Goal: Information Seeking & Learning: Learn about a topic

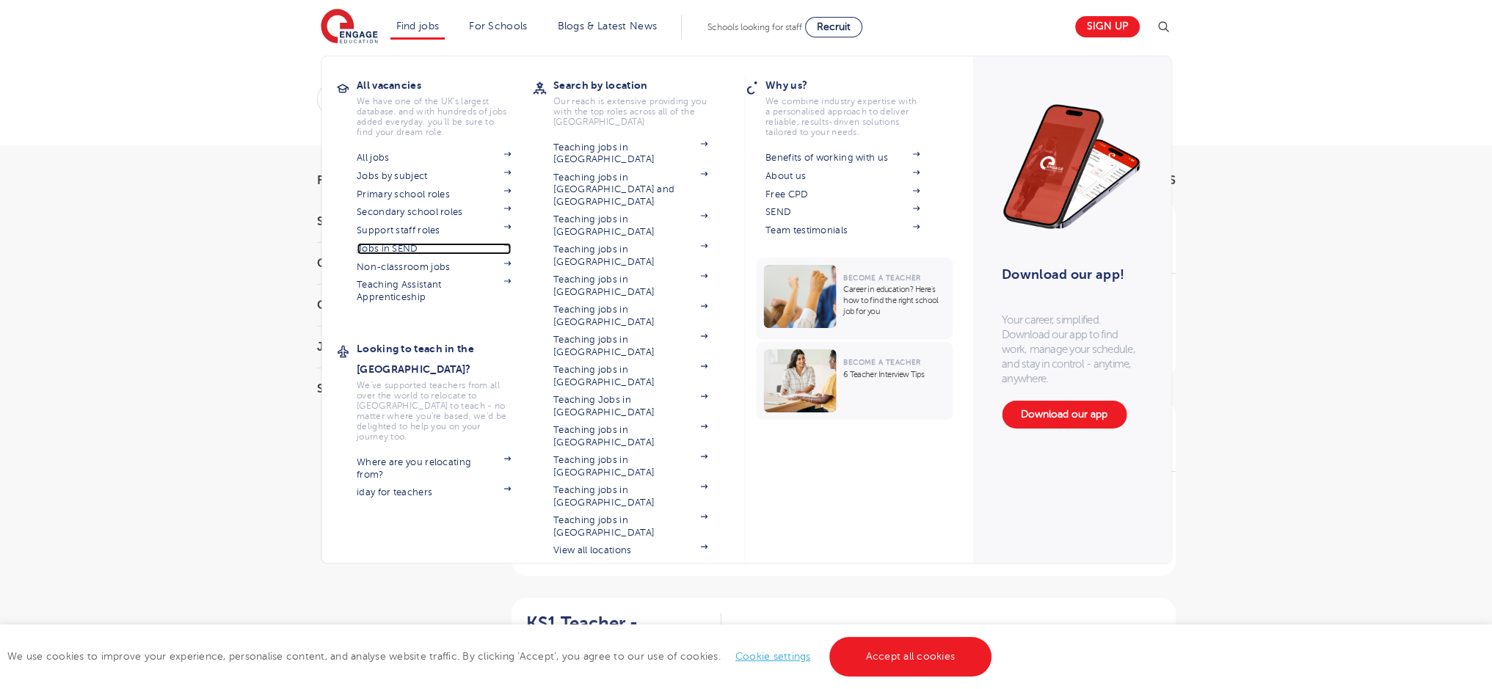
click at [399, 250] on link "Jobs in SEND" at bounding box center [434, 249] width 154 height 12
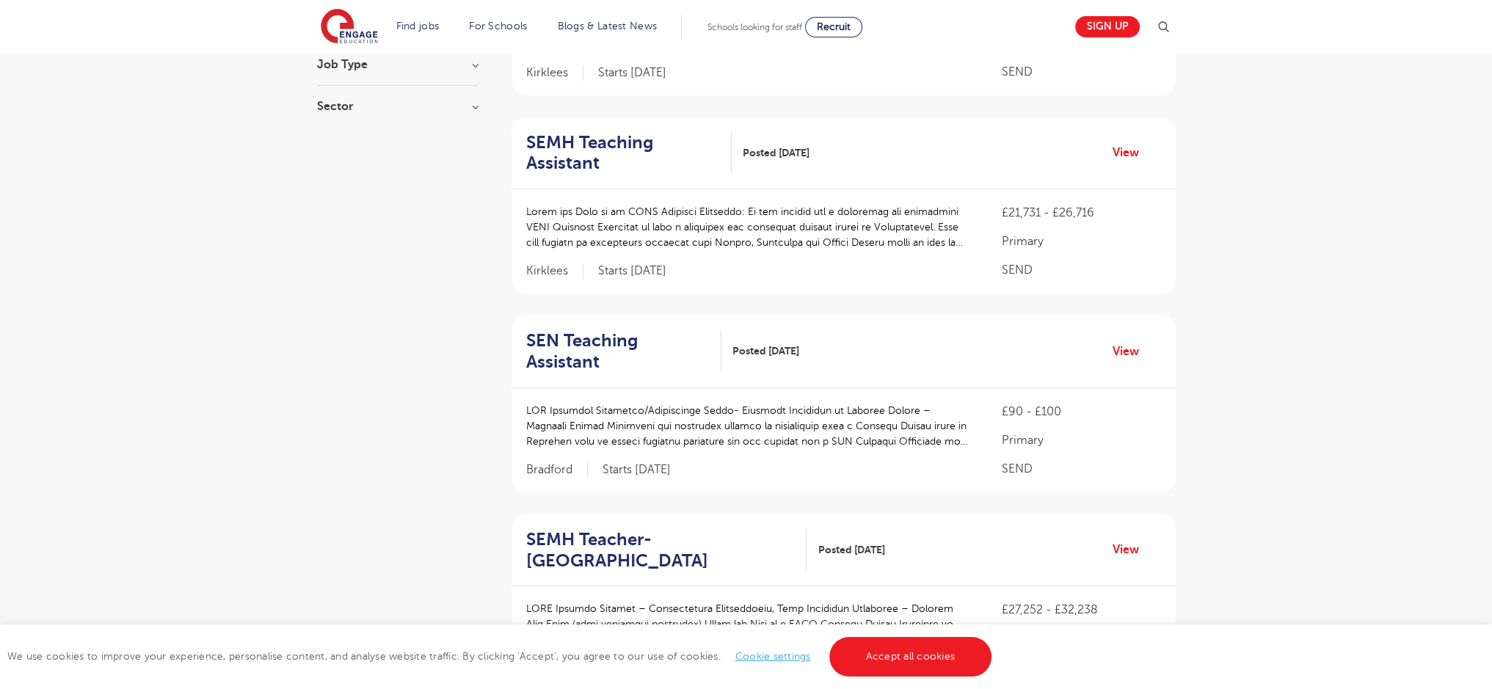
scroll to position [1946, 0]
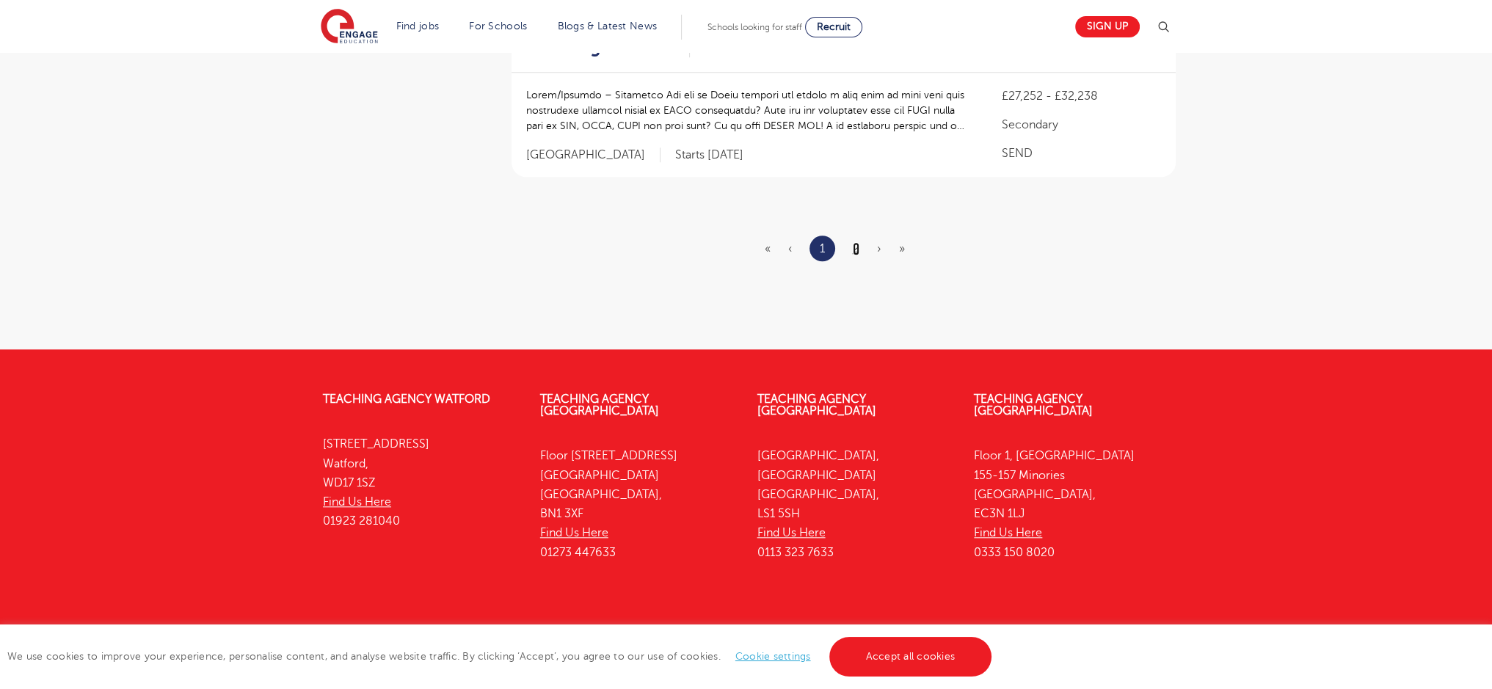
click at [853, 242] on link "2" at bounding box center [856, 248] width 7 height 13
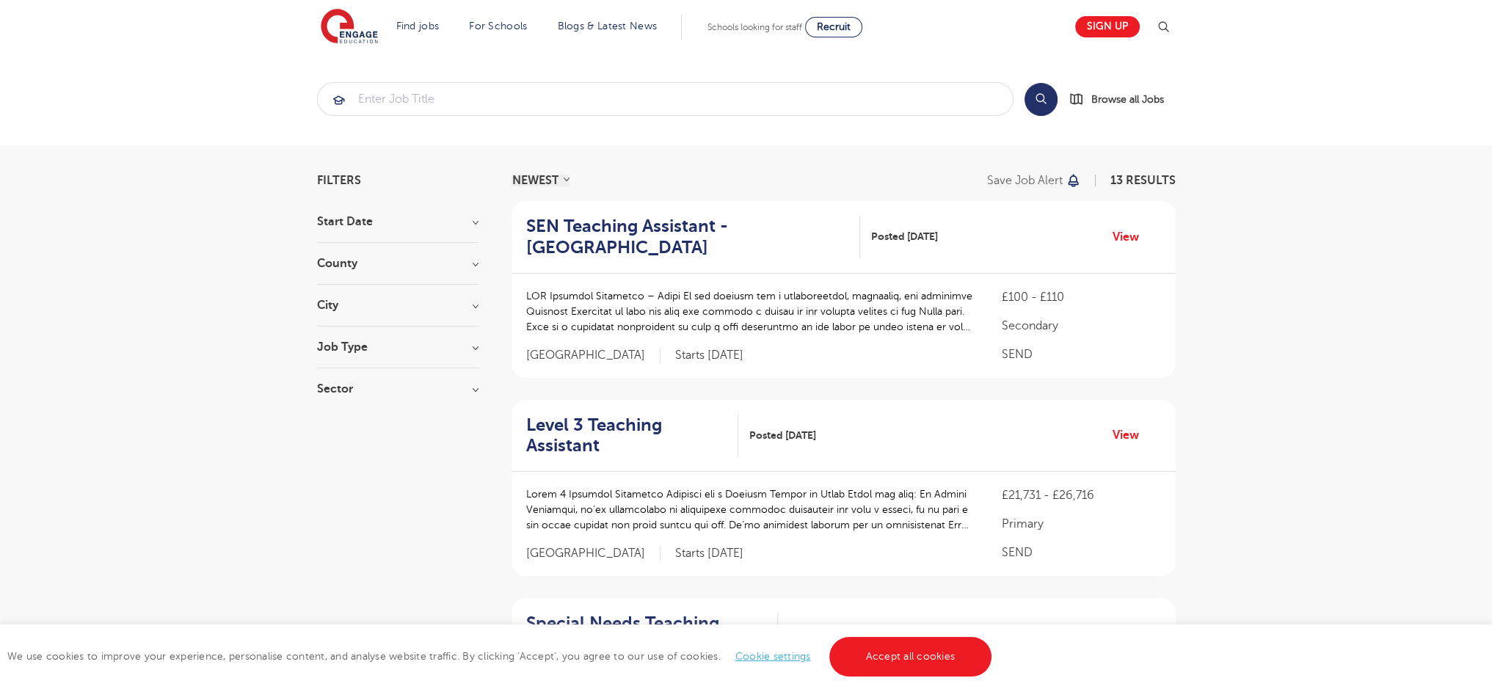
scroll to position [619, 0]
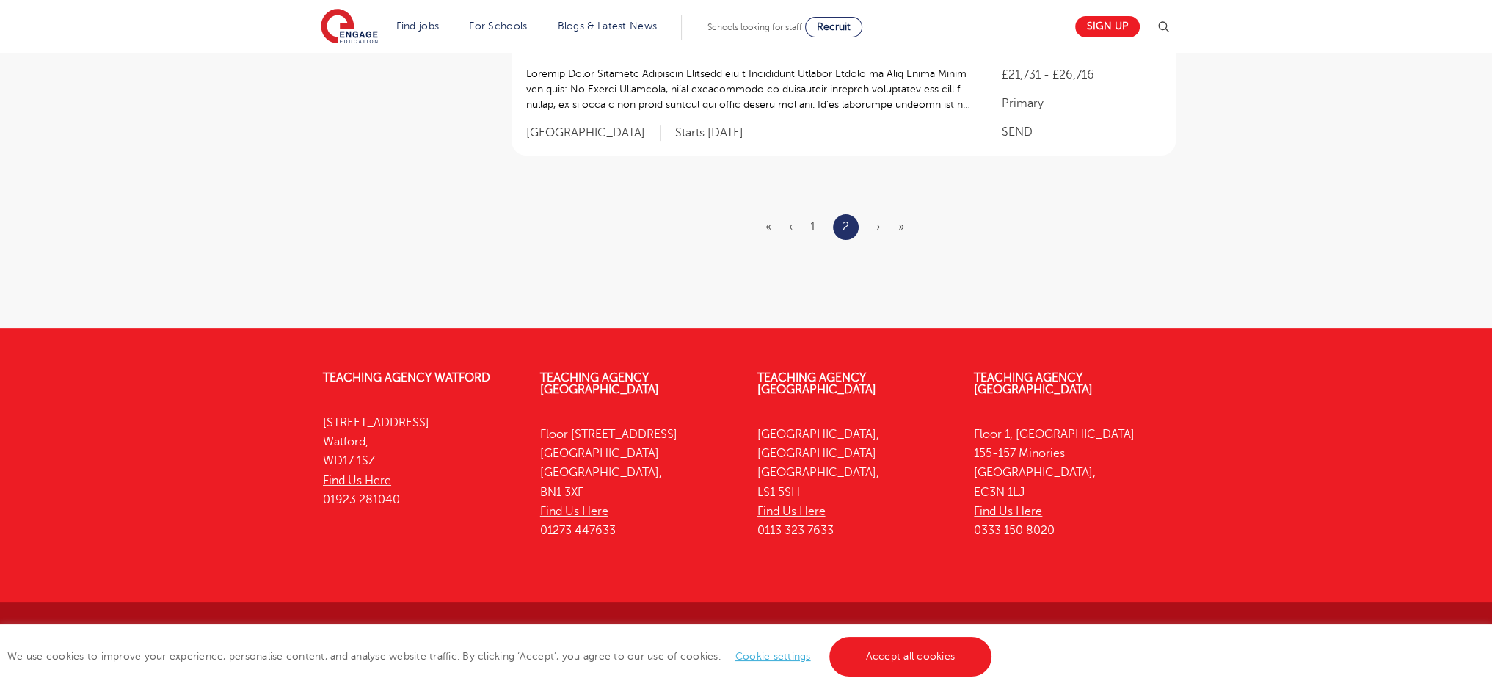
click at [872, 222] on ul "« ‹ 1 2 › »" at bounding box center [844, 227] width 156 height 26
click at [878, 228] on span "›" at bounding box center [878, 226] width 4 height 13
click at [896, 228] on ul "« ‹ 1 2 › »" at bounding box center [844, 227] width 156 height 26
click at [895, 227] on ul "« ‹ 1 2 › »" at bounding box center [844, 227] width 156 height 26
click at [896, 226] on ul "« ‹ 1 2 › »" at bounding box center [844, 227] width 156 height 26
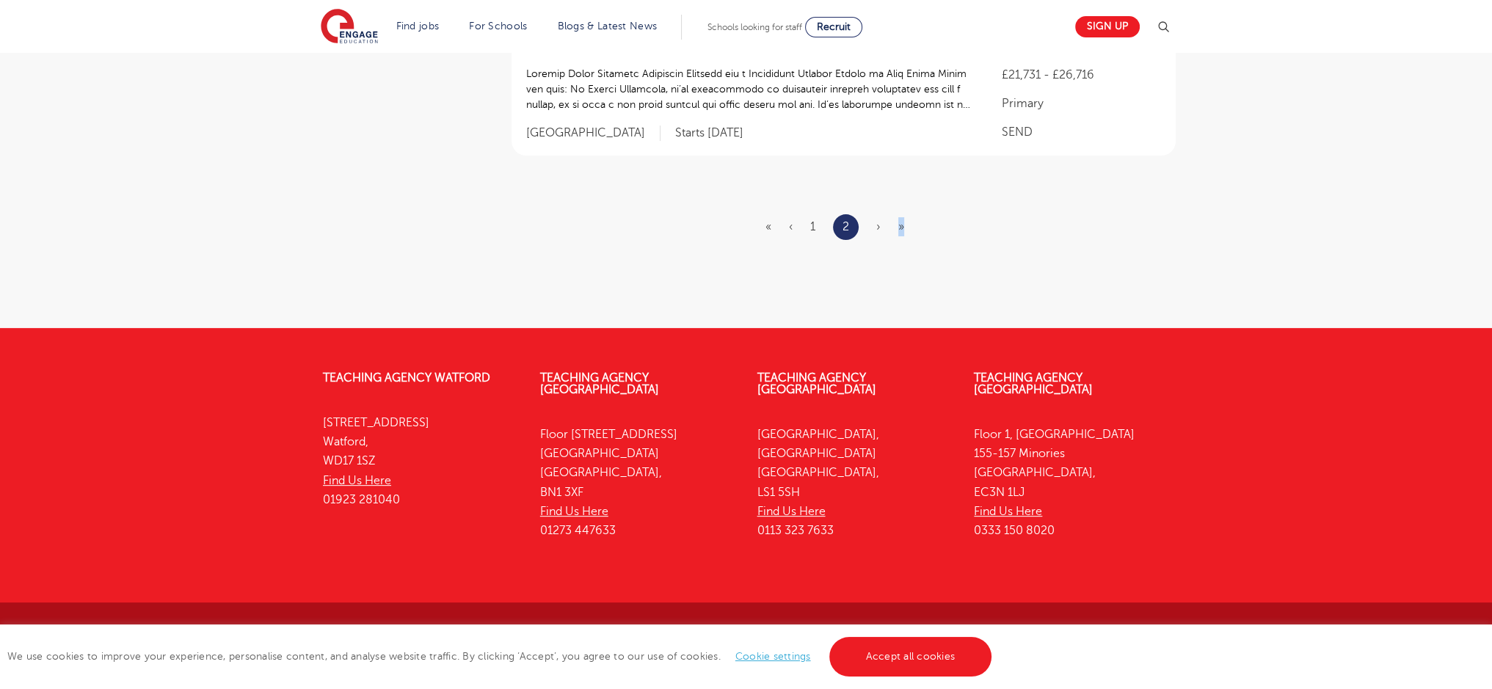
click at [898, 226] on span "»" at bounding box center [901, 226] width 6 height 13
click at [899, 226] on span "»" at bounding box center [901, 226] width 6 height 13
click at [901, 228] on span "»" at bounding box center [901, 226] width 6 height 13
click at [873, 225] on ul "« ‹ 1 2 › »" at bounding box center [844, 227] width 156 height 26
click at [875, 225] on ul "« ‹ 1 2 › »" at bounding box center [844, 227] width 156 height 26
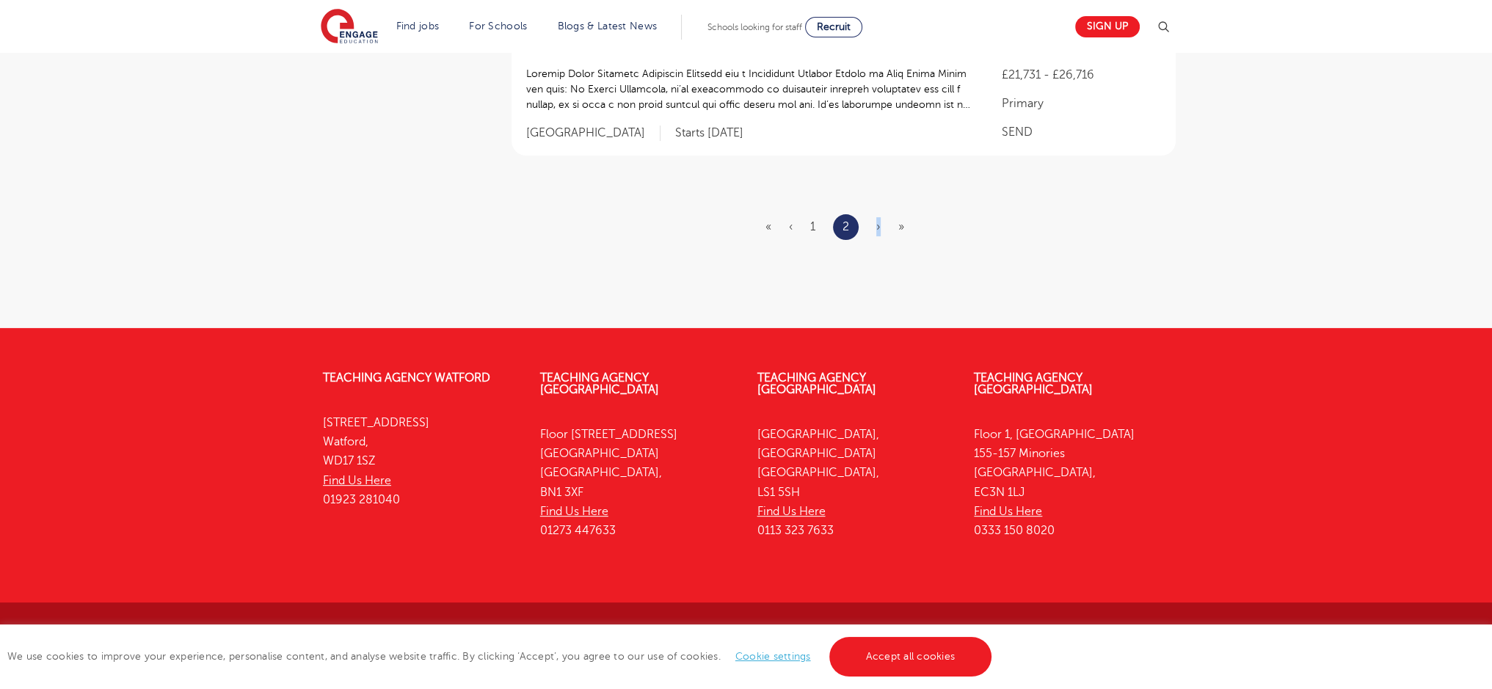
click at [881, 227] on ul "« ‹ 1 2 › »" at bounding box center [844, 227] width 156 height 26
click at [908, 230] on ul "« ‹ 1 2 › »" at bounding box center [844, 227] width 156 height 26
click at [905, 230] on ul "« ‹ 1 2 › »" at bounding box center [844, 227] width 156 height 26
click at [904, 230] on ul "« ‹ 1 2 › »" at bounding box center [844, 227] width 156 height 26
click at [901, 230] on span "»" at bounding box center [901, 226] width 6 height 13
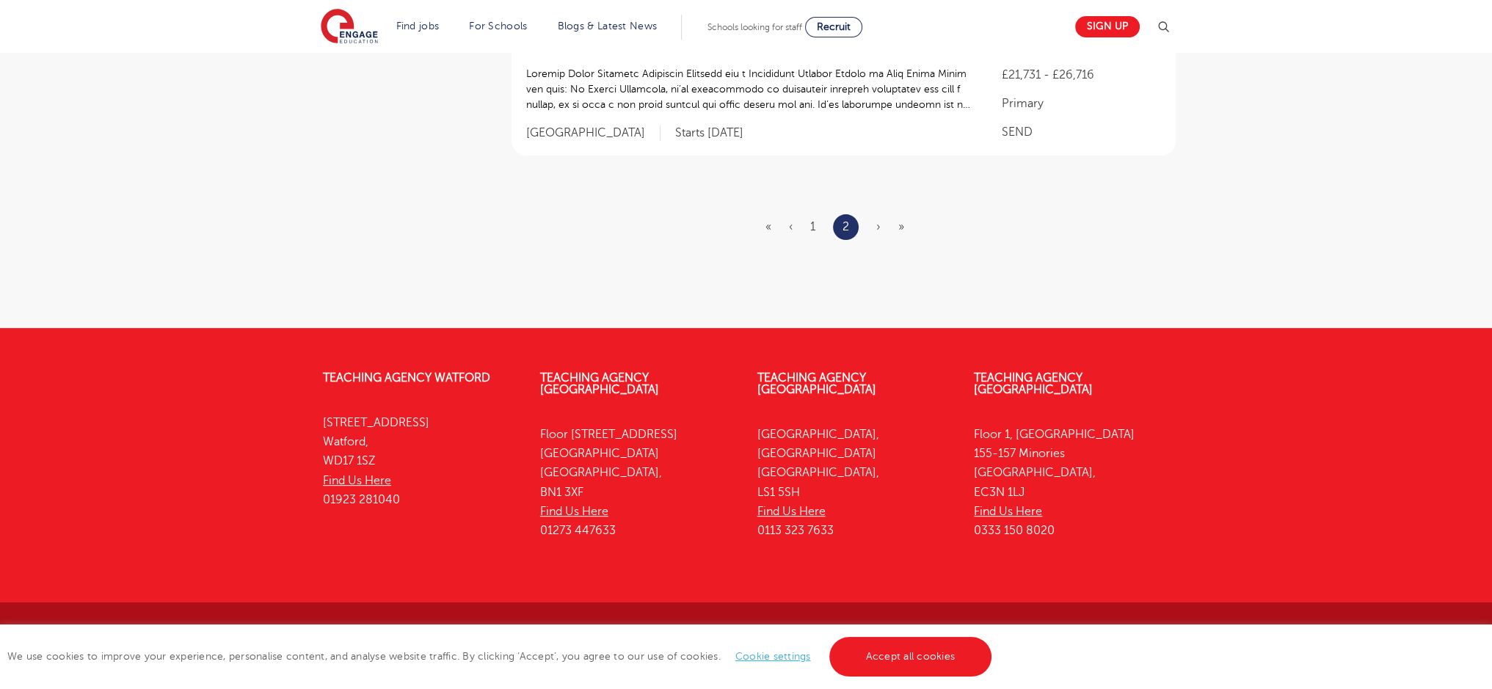
click at [901, 229] on span "»" at bounding box center [901, 226] width 6 height 13
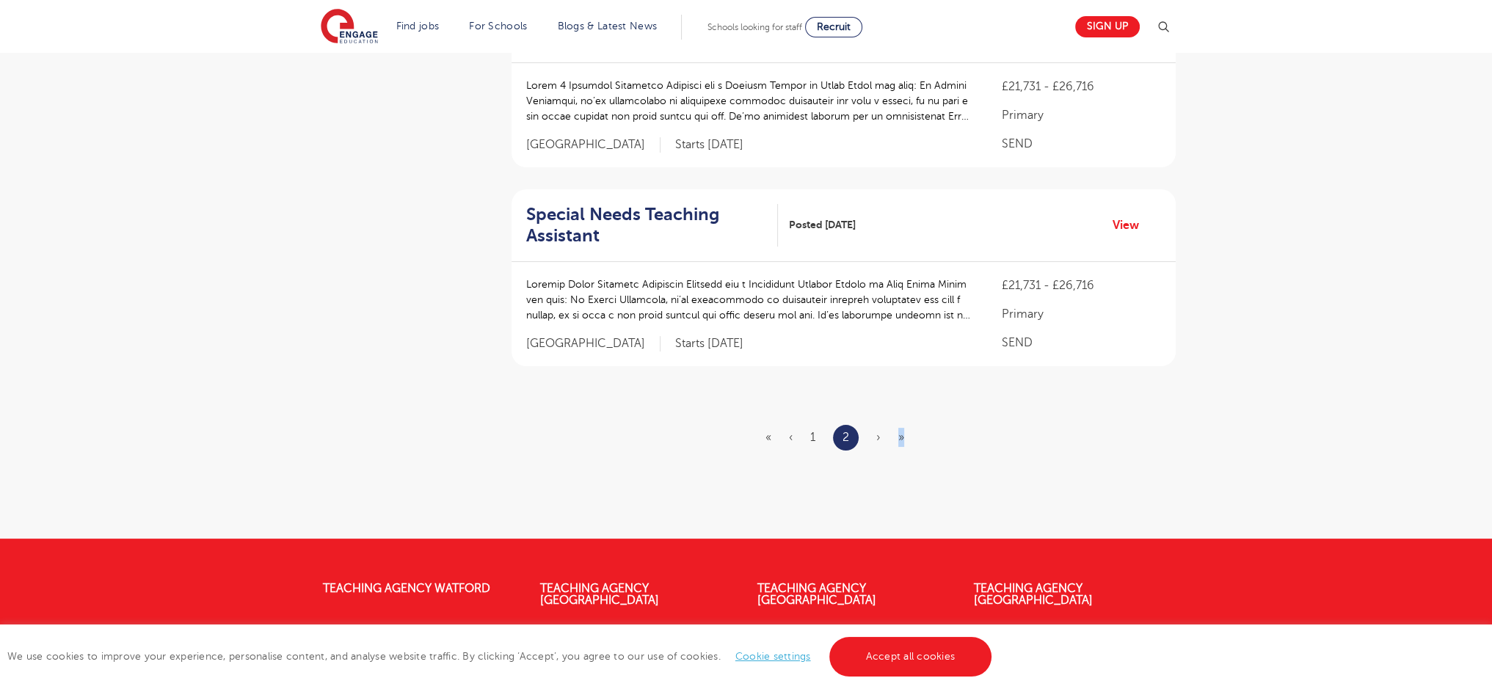
scroll to position [600, 0]
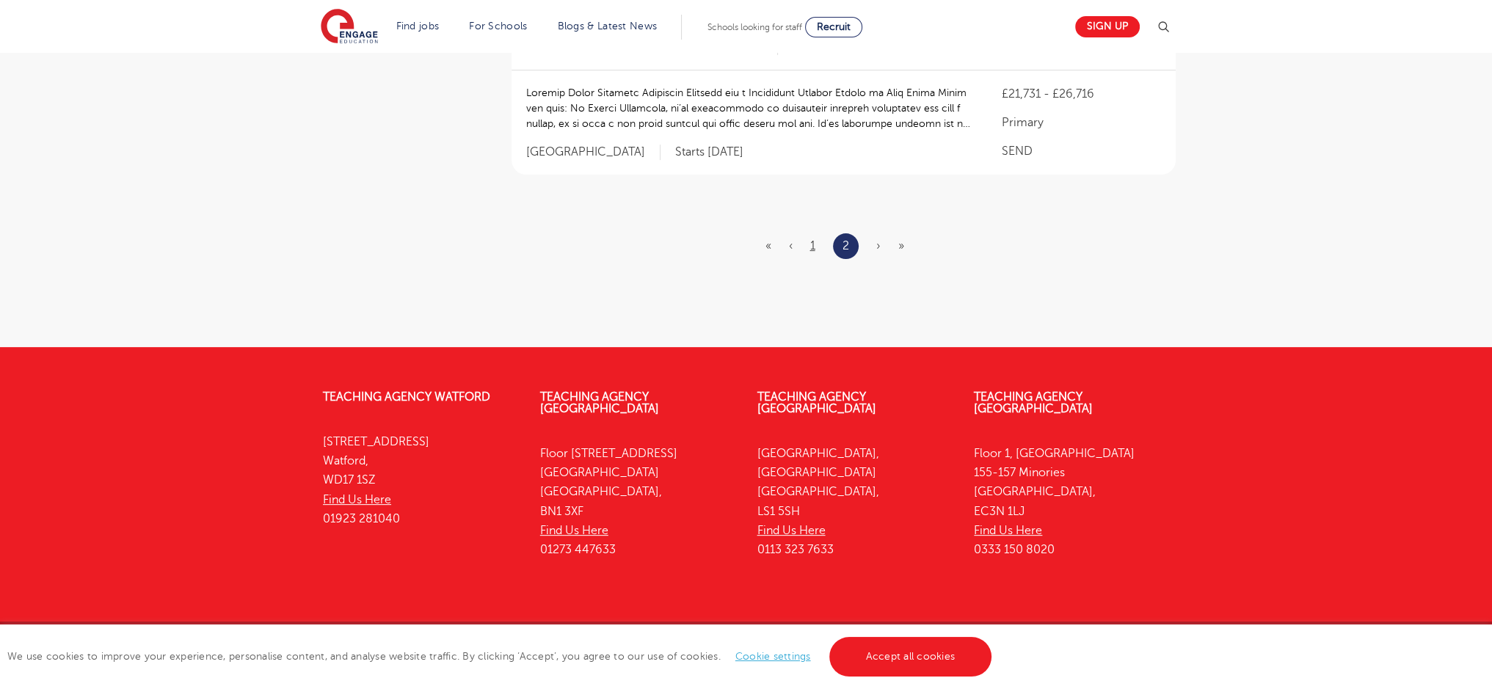
click at [815, 246] on ul "« ‹ 1 2 › »" at bounding box center [844, 246] width 156 height 26
click at [815, 246] on link "1" at bounding box center [812, 245] width 5 height 13
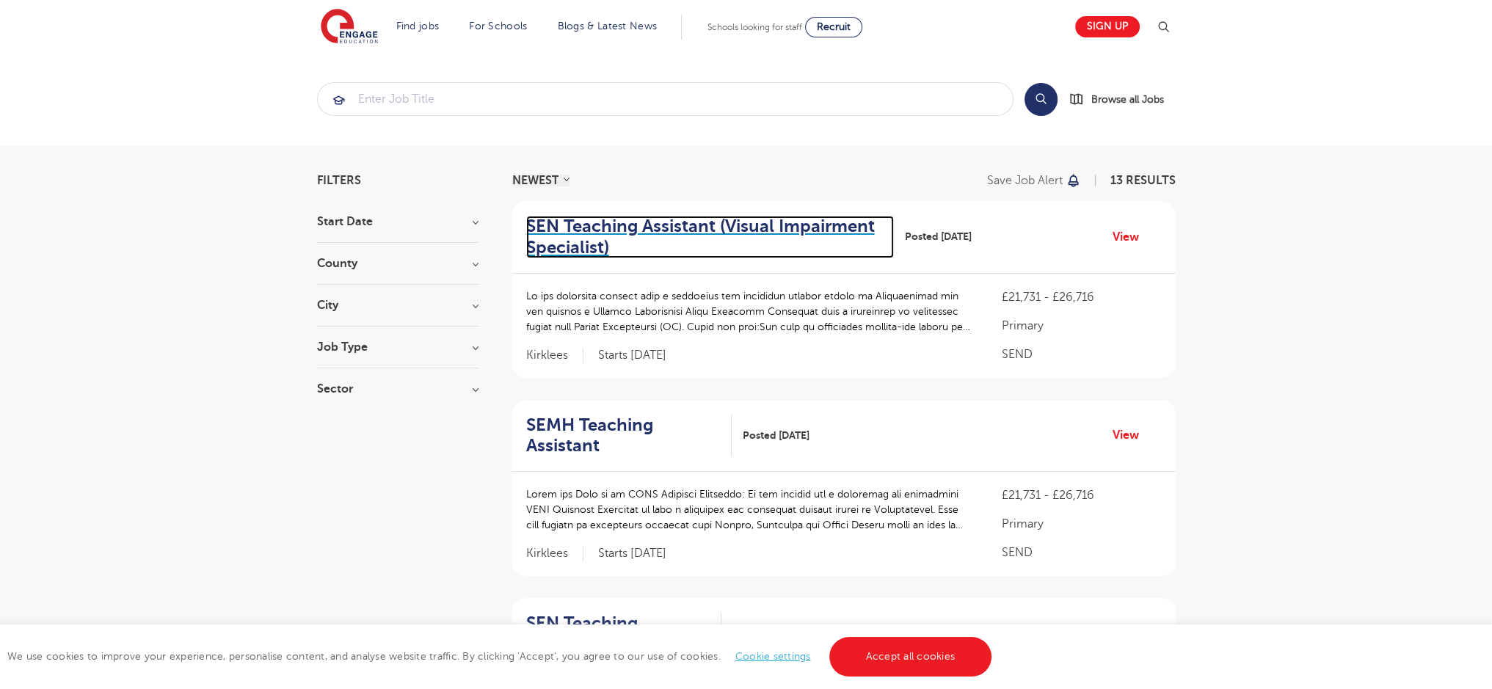
click at [815, 246] on h2 "SEN Teaching Assistant (Visual Impairment Specialist)" at bounding box center [704, 237] width 356 height 43
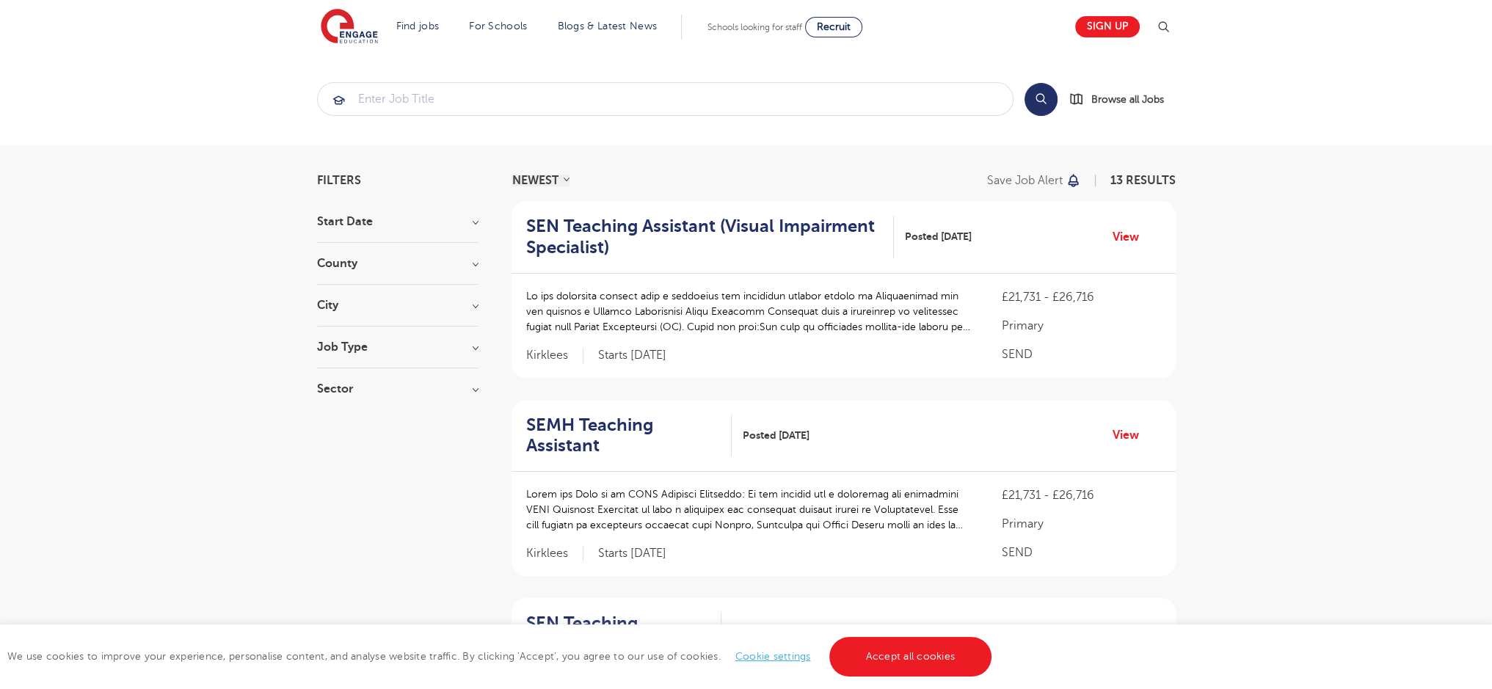
click at [349, 364] on div "Job Type Long Term 74 Daily Supply 36 SEND 13 Permanent 5 Support Services 2" at bounding box center [397, 354] width 161 height 27
click at [365, 336] on section "Start Date [DATE] Show more County [GEOGRAPHIC_DATA] 6 [GEOGRAPHIC_DATA] 4 [GEO…" at bounding box center [397, 313] width 161 height 194
click at [363, 349] on h3 "Job Type" at bounding box center [397, 347] width 161 height 12
click at [330, 396] on div "Daily Supply 36" at bounding box center [397, 401] width 161 height 23
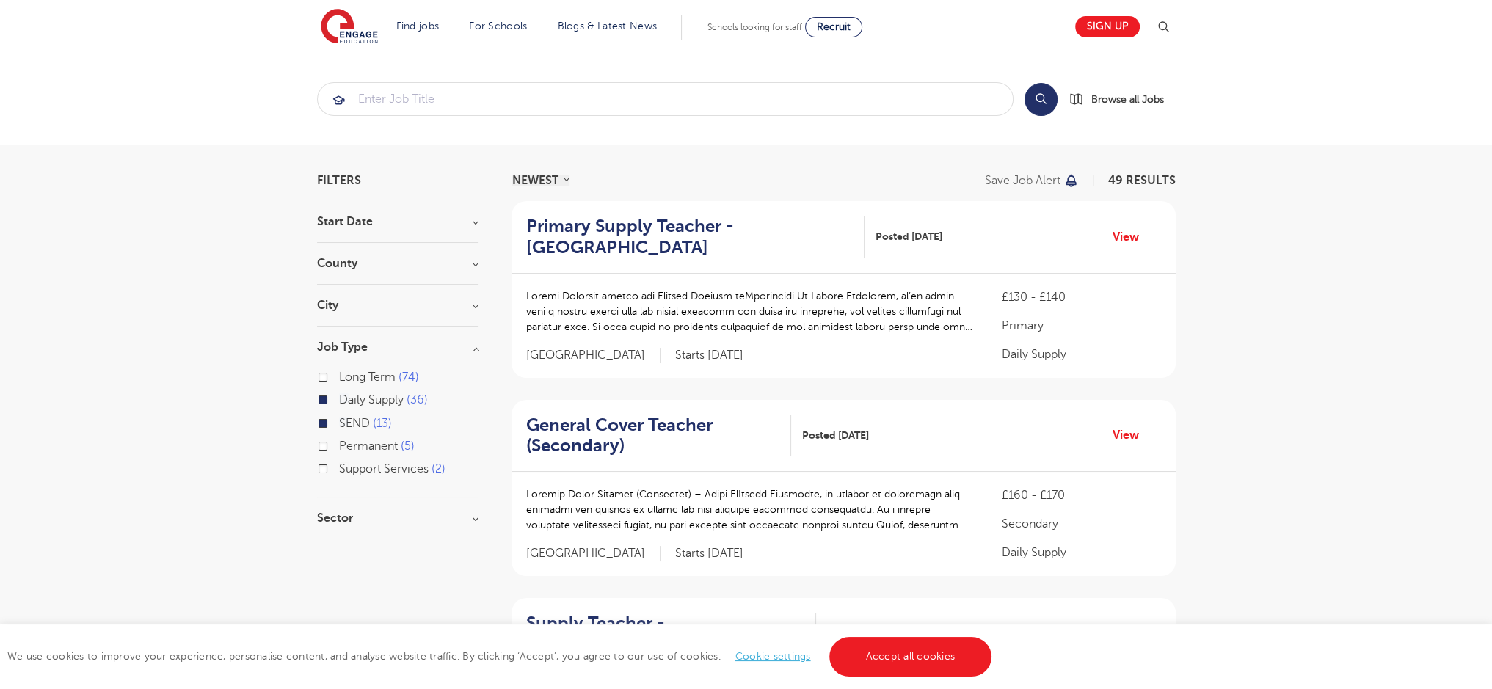
click at [339, 375] on label "Long Term 74" at bounding box center [379, 377] width 80 height 19
click at [339, 375] on input "Long Term 74" at bounding box center [344, 376] width 10 height 10
checkbox input "true"
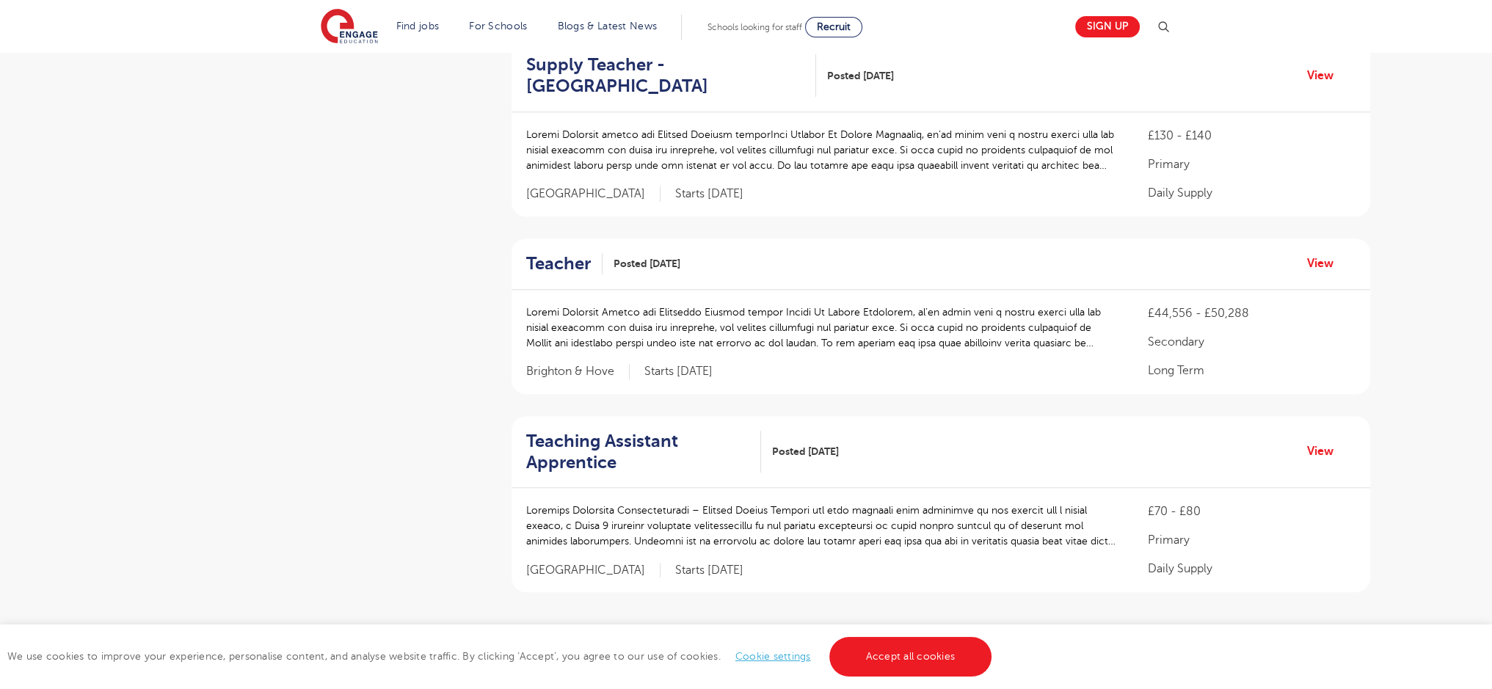
scroll to position [1722, 0]
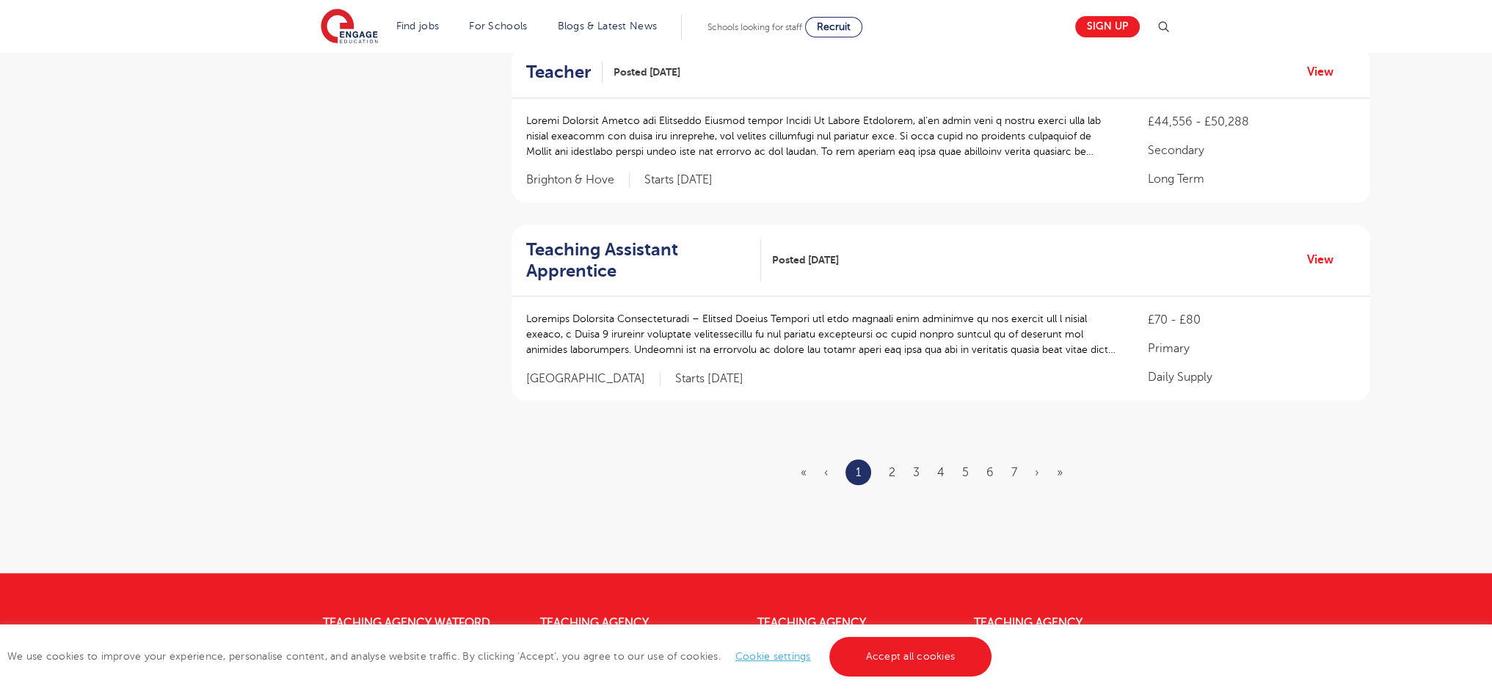
click at [888, 459] on ul "« ‹ 1 2 3 4 5 6 7 › »" at bounding box center [941, 472] width 280 height 26
click at [893, 466] on link "2" at bounding box center [892, 472] width 7 height 13
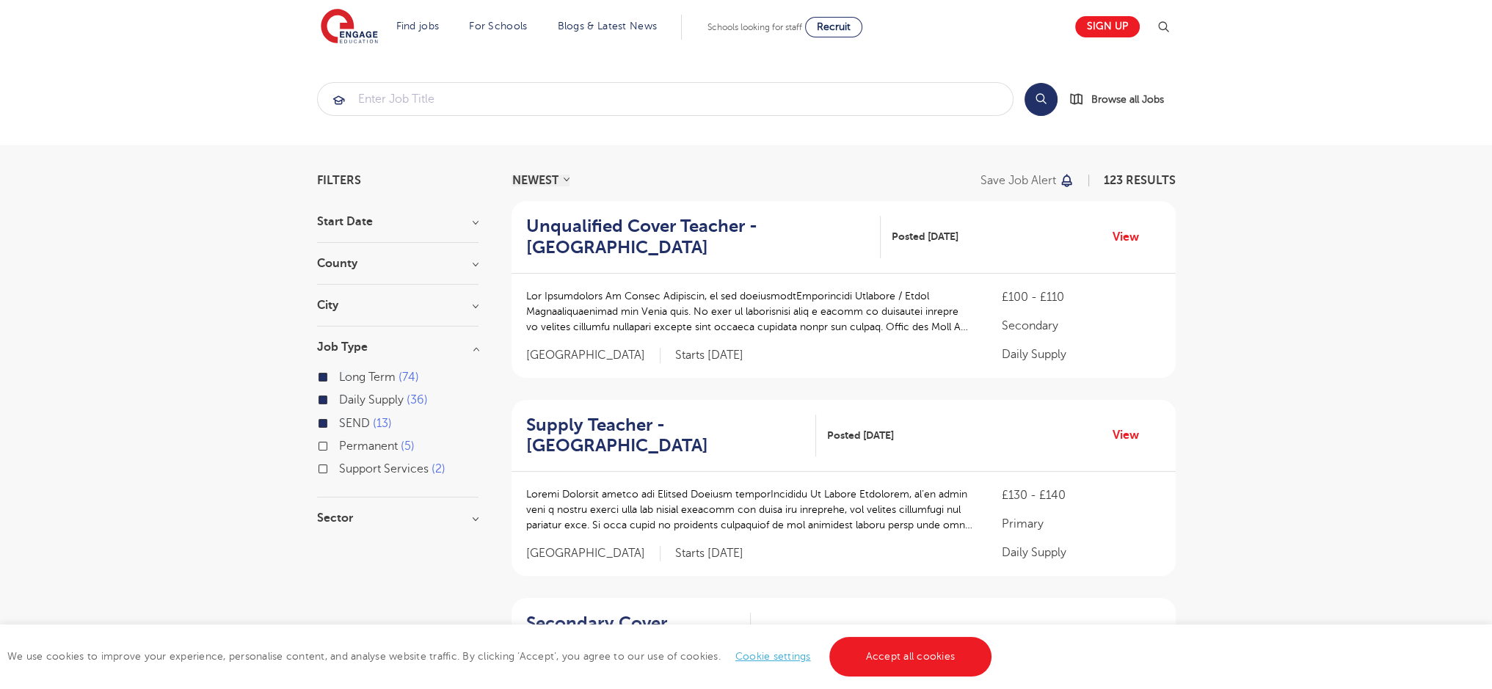
scroll to position [1967, 0]
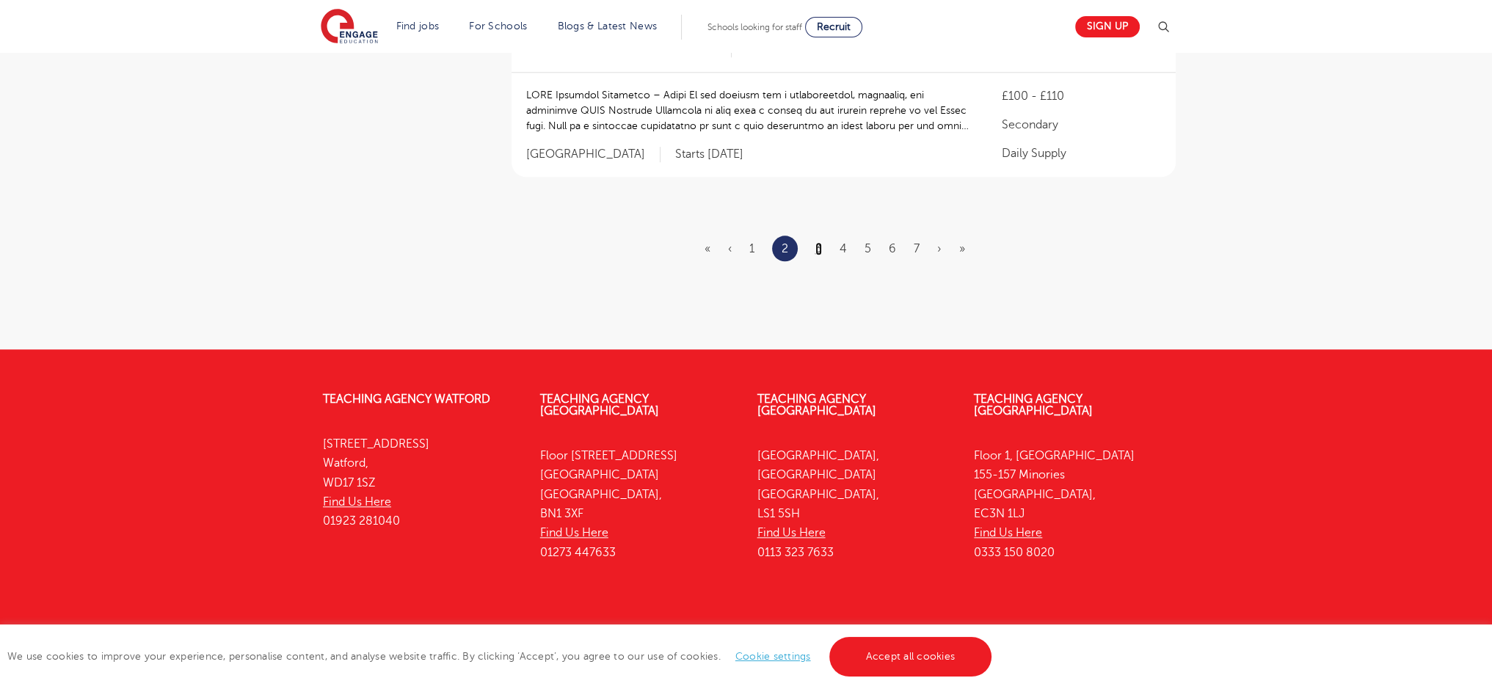
click at [816, 242] on link "3" at bounding box center [818, 248] width 7 height 13
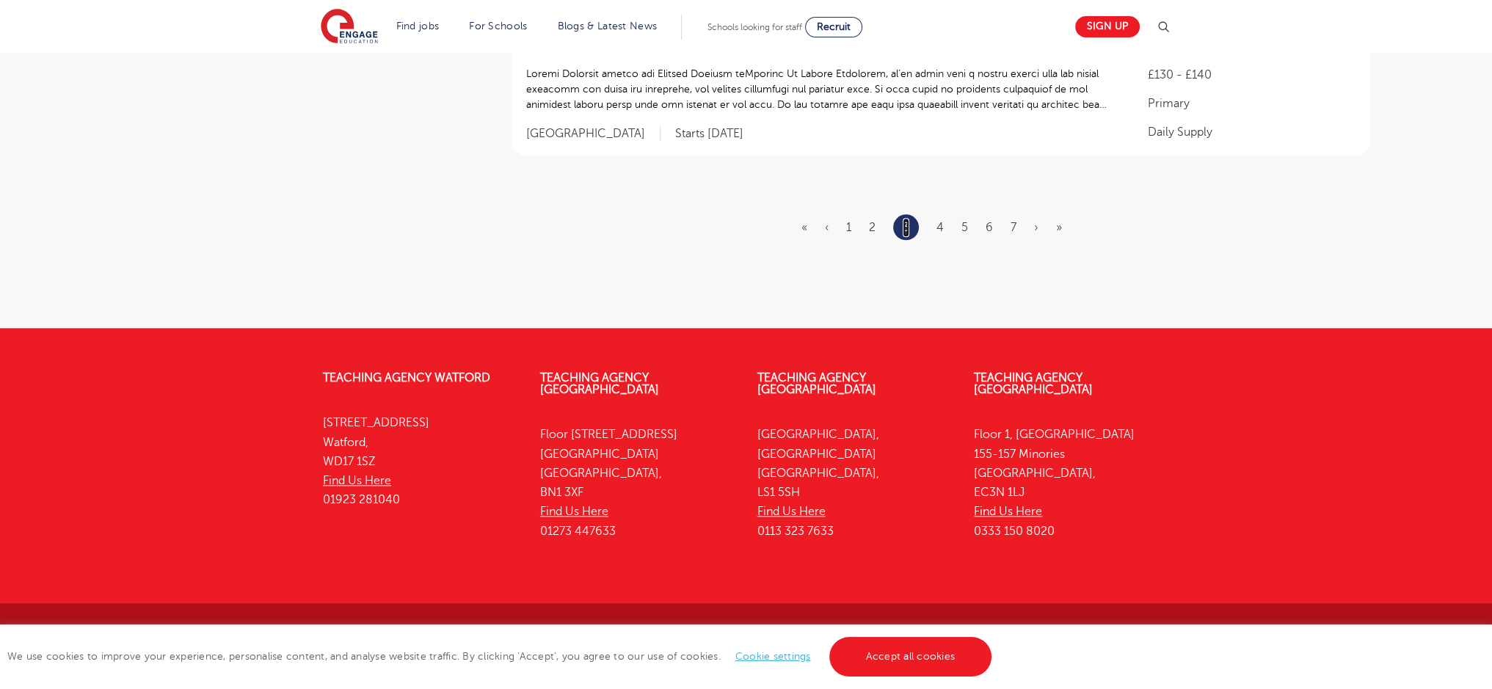
scroll to position [0, 0]
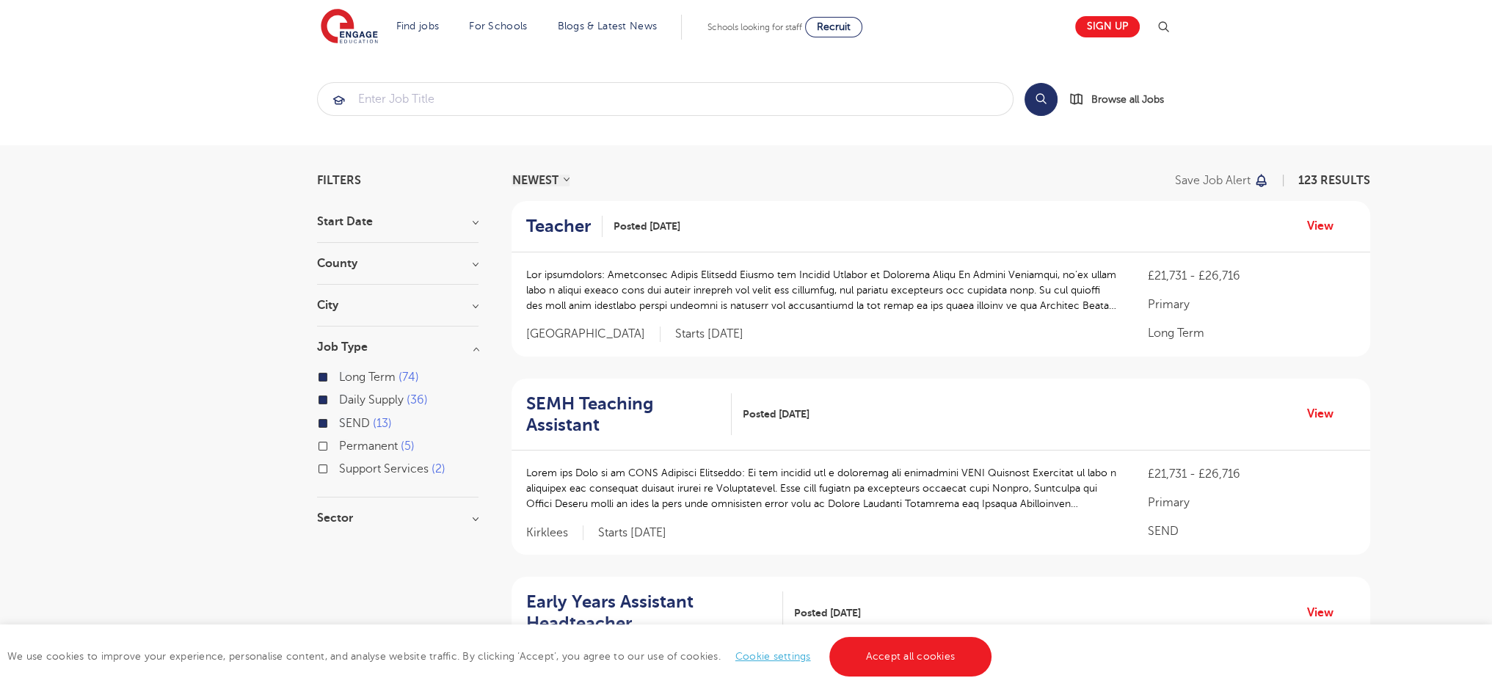
scroll to position [1946, 0]
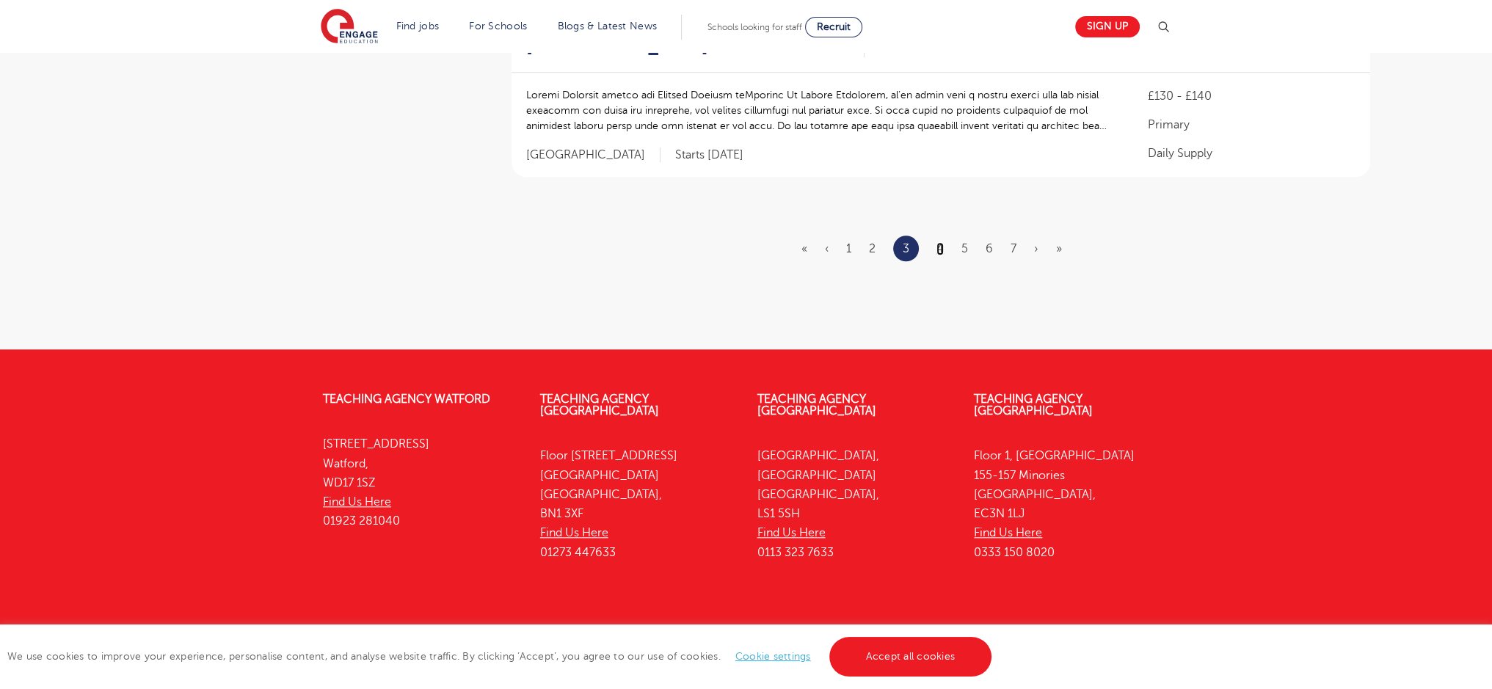
click at [939, 242] on link "4" at bounding box center [940, 248] width 7 height 13
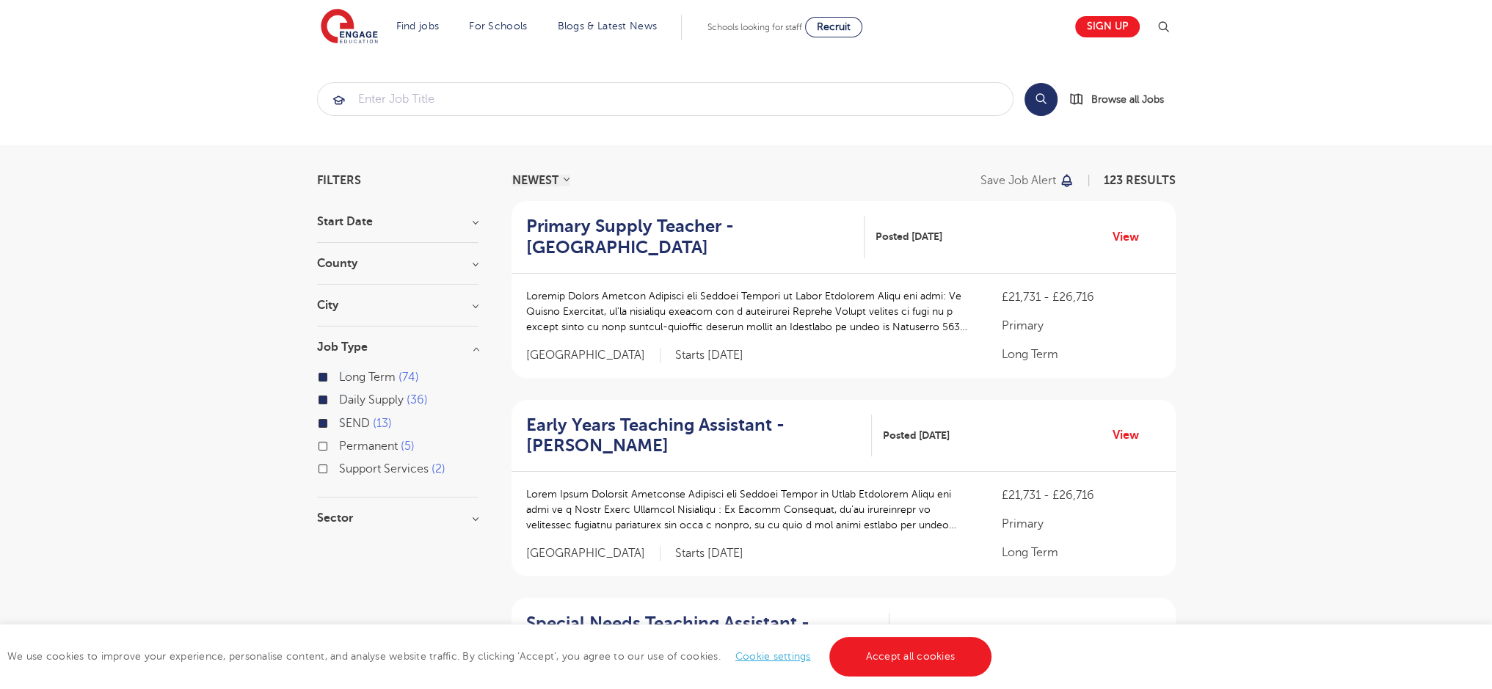
scroll to position [1882, 0]
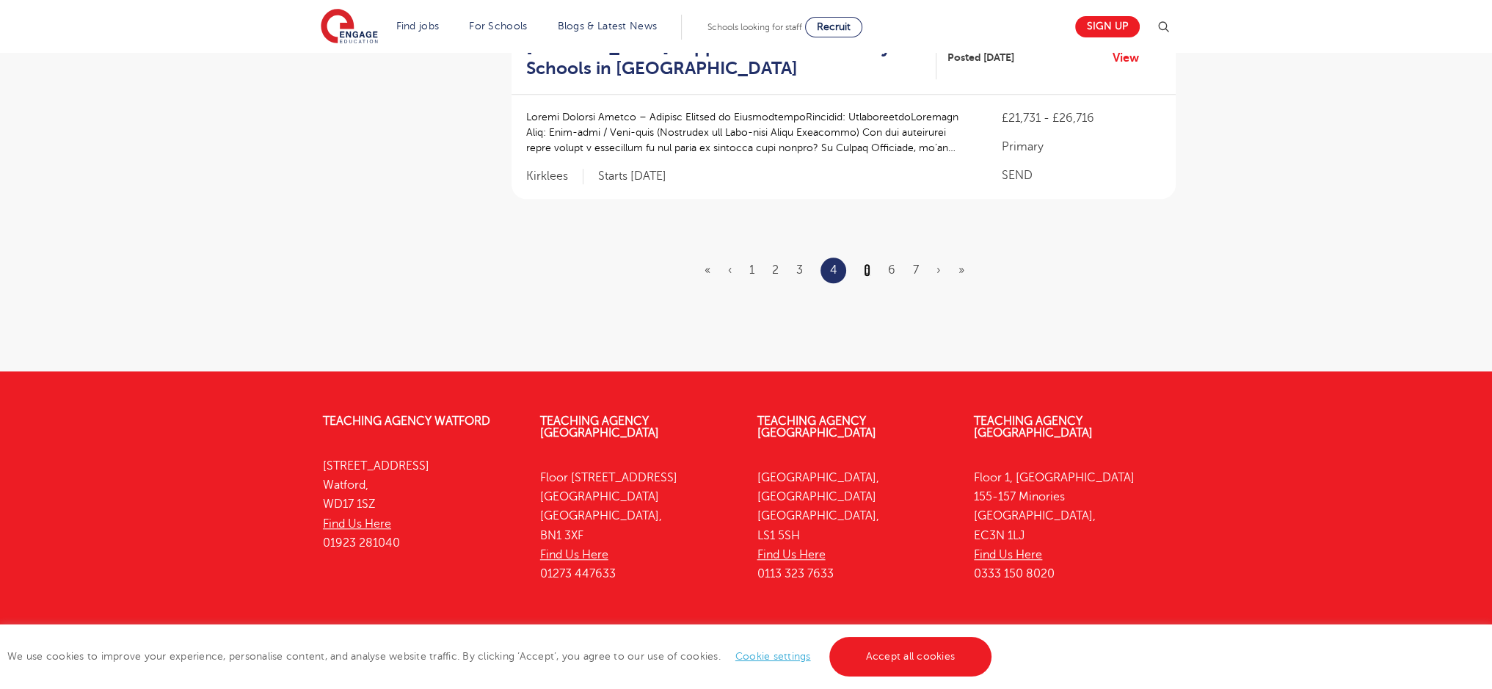
click at [866, 263] on link "5" at bounding box center [867, 269] width 7 height 13
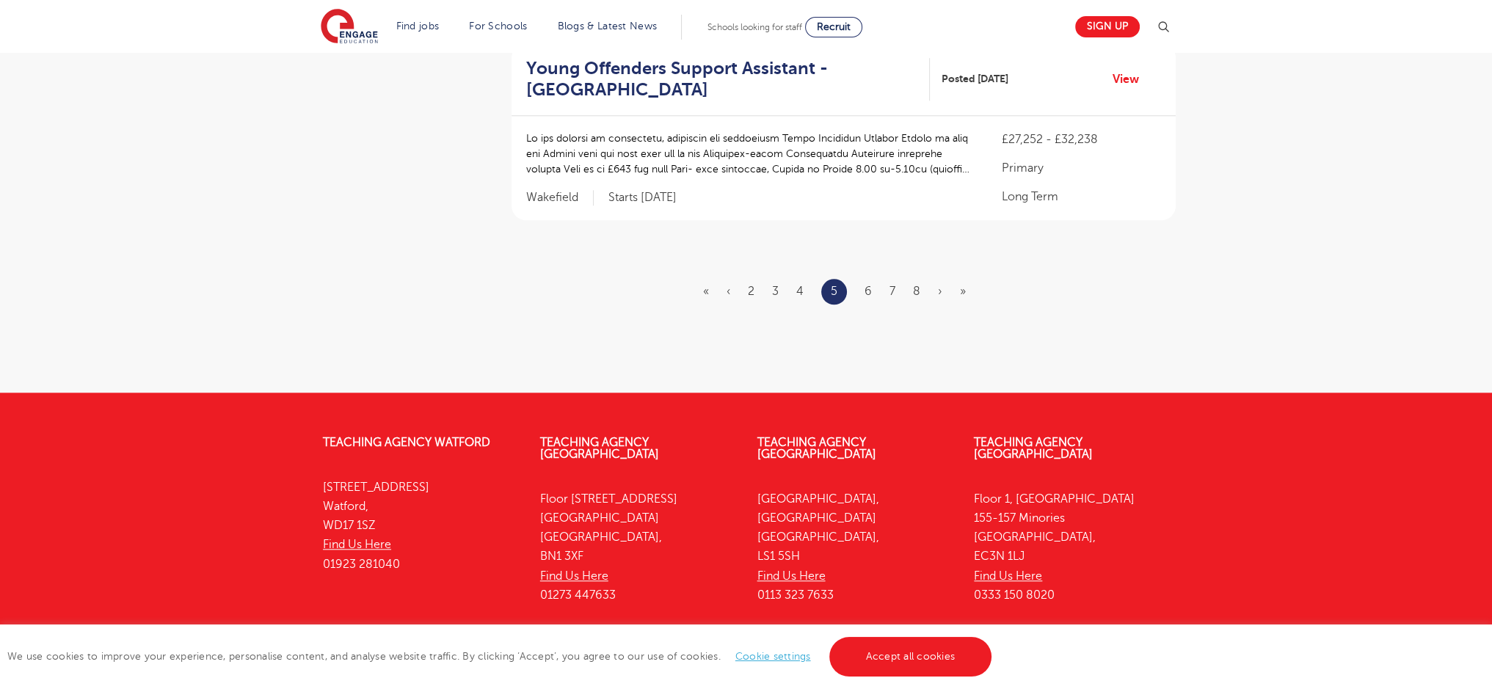
scroll to position [0, 0]
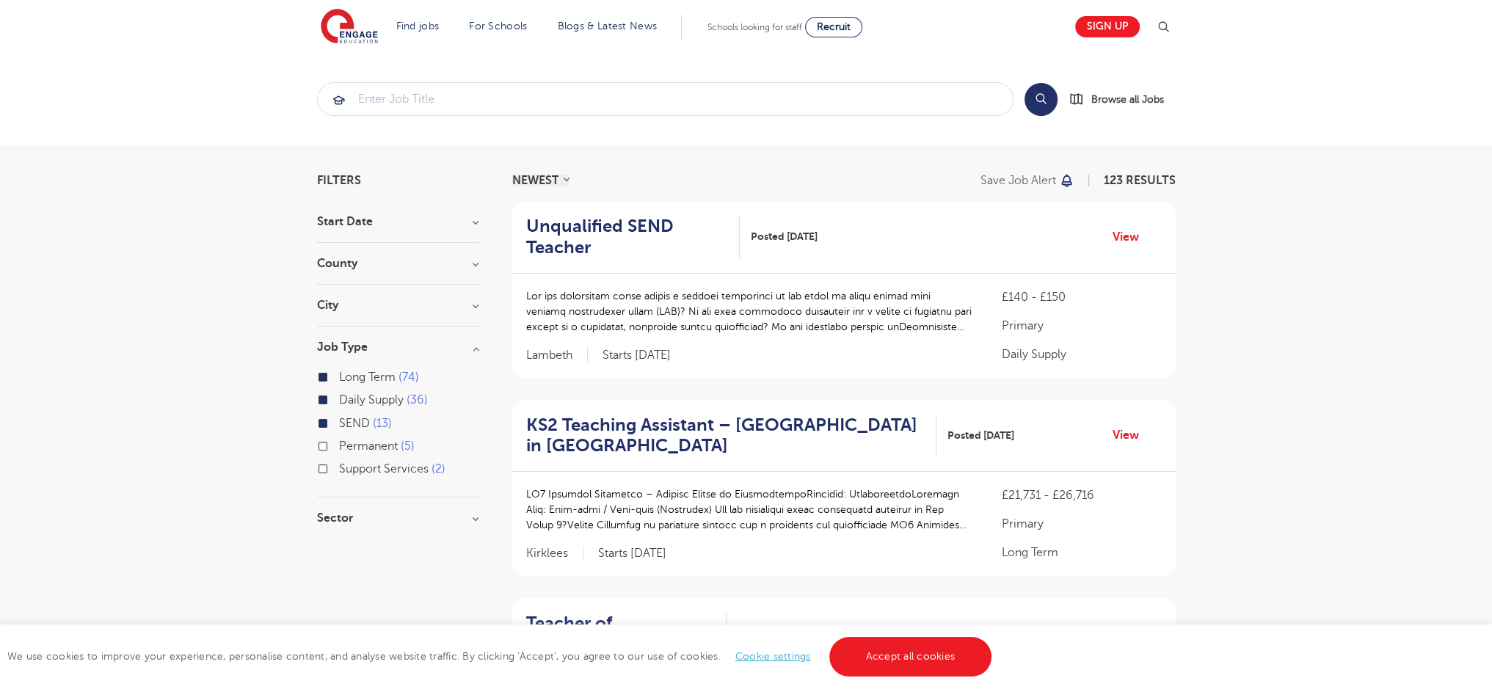
scroll to position [1924, 0]
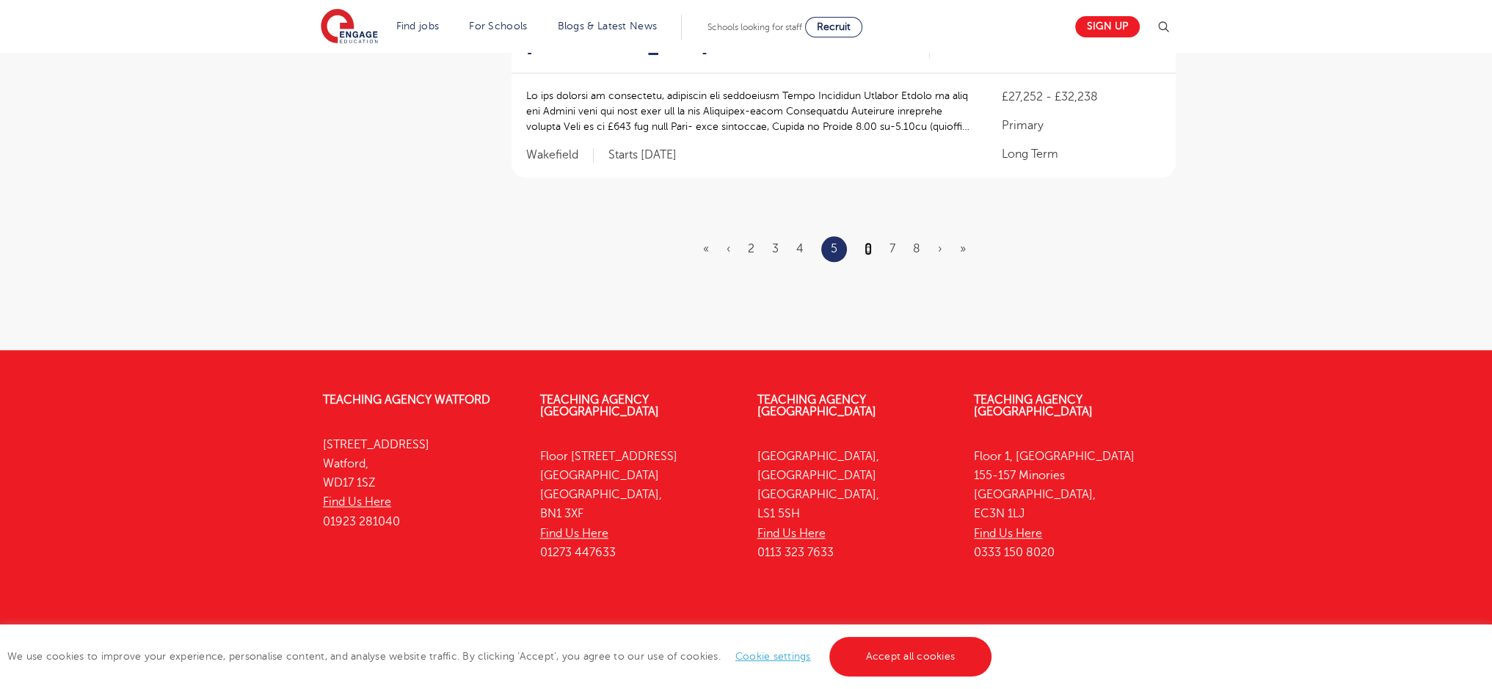
click at [865, 242] on link "6" at bounding box center [868, 248] width 7 height 13
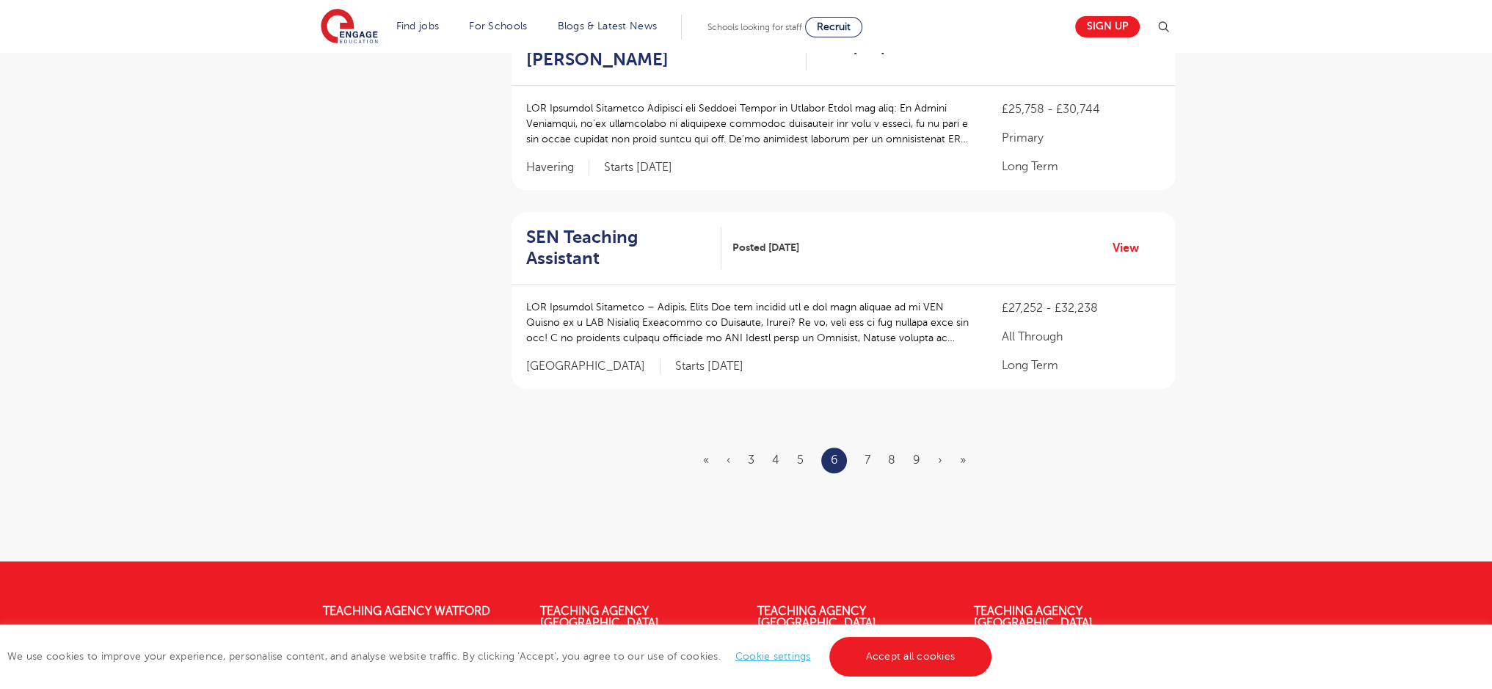
scroll to position [1903, 0]
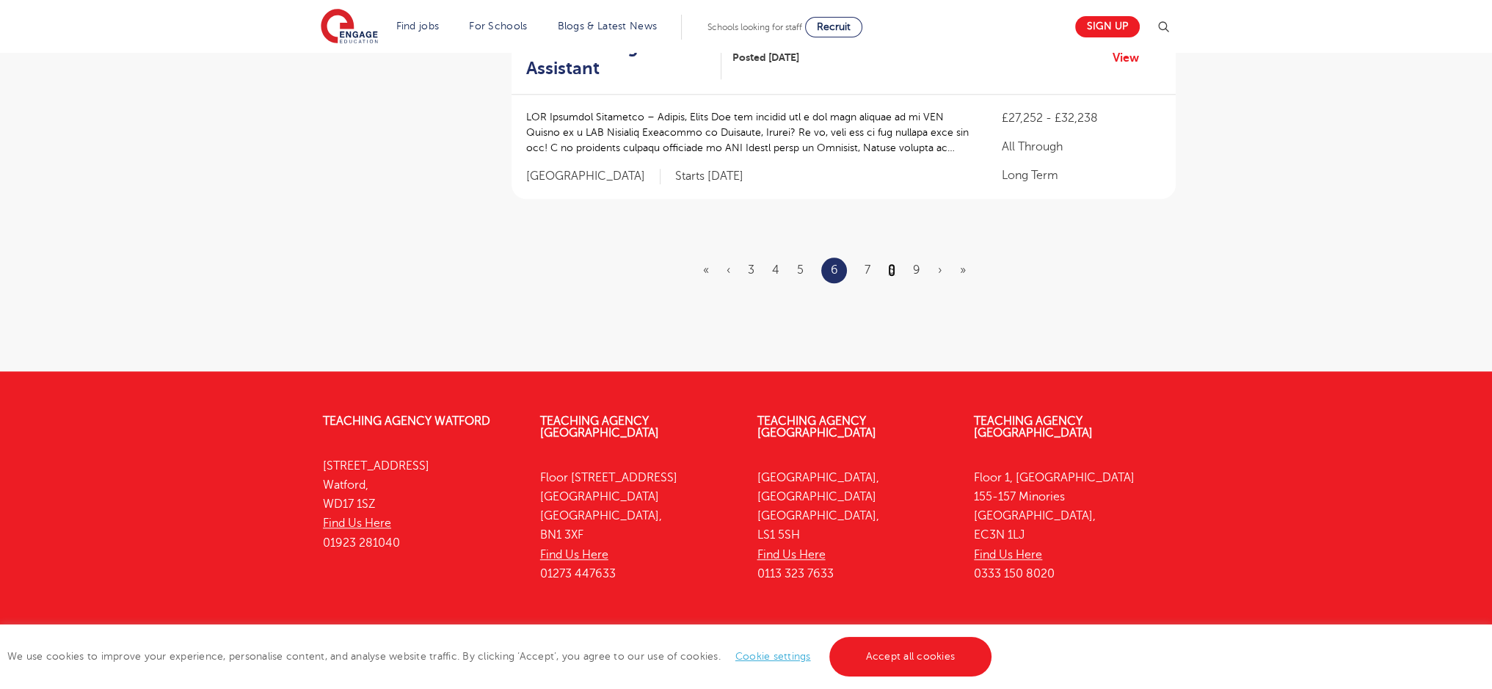
click at [888, 263] on link "8" at bounding box center [891, 269] width 7 height 13
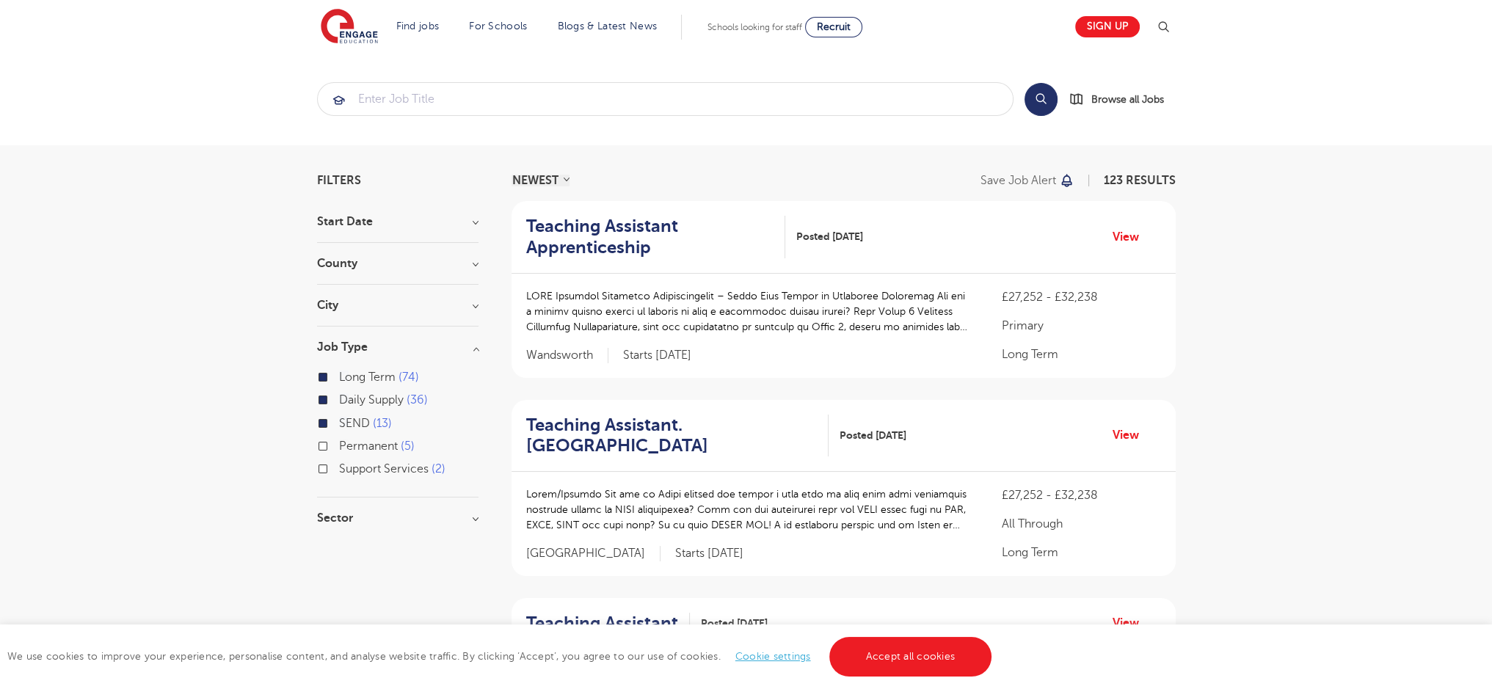
scroll to position [1924, 0]
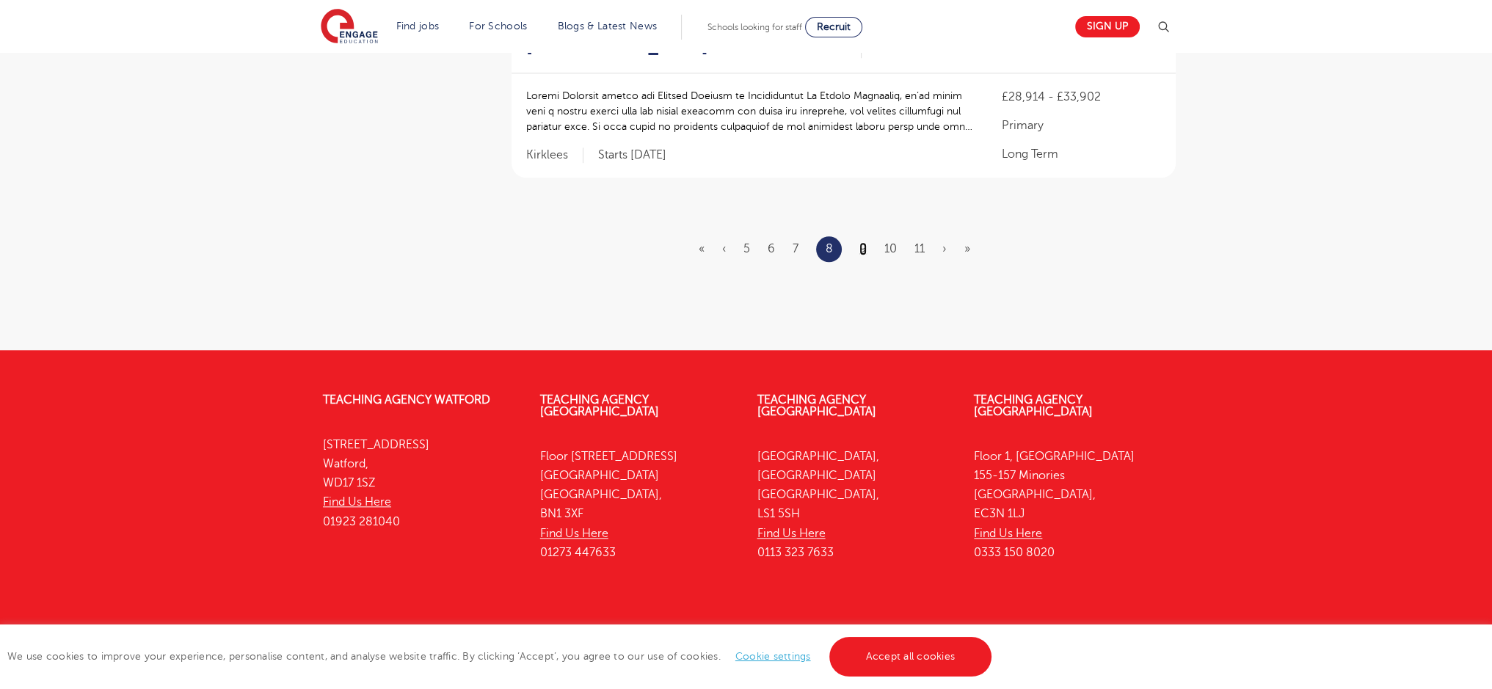
click at [860, 242] on link "9" at bounding box center [862, 248] width 7 height 13
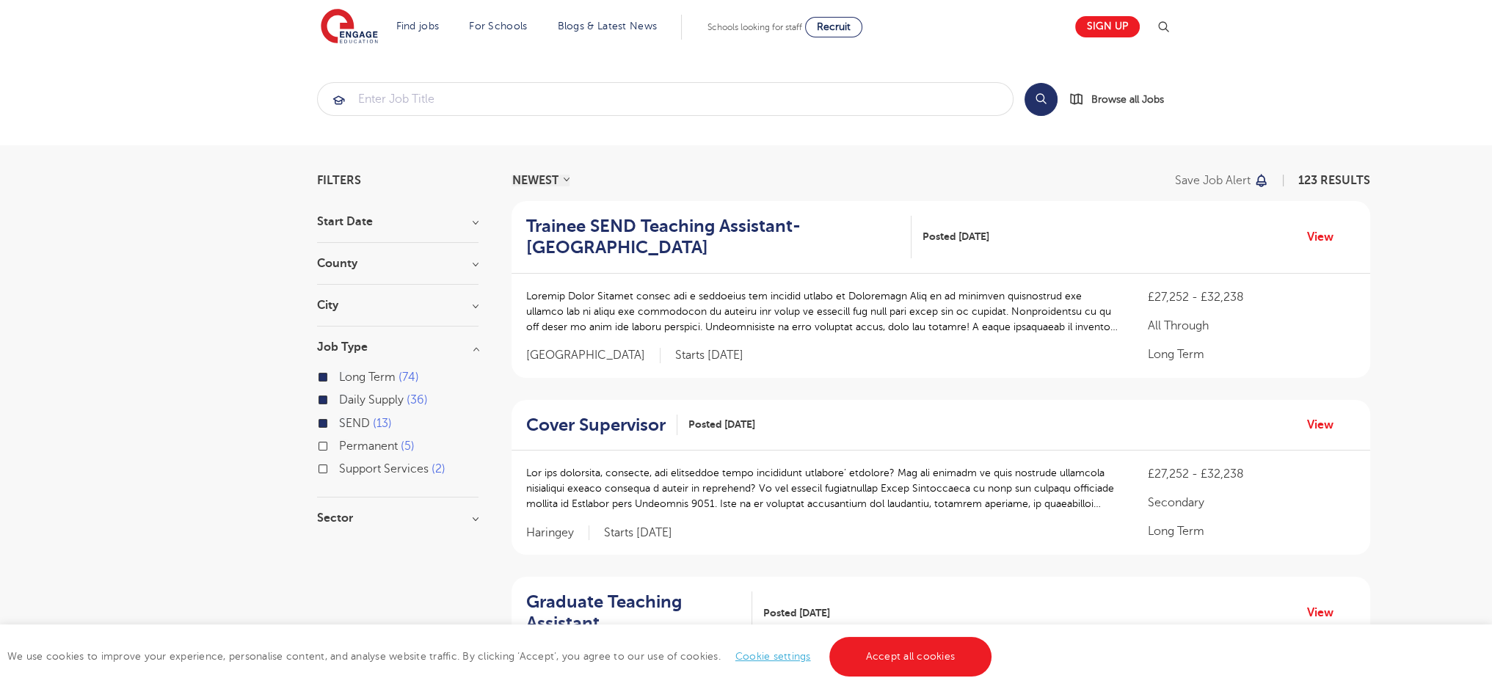
scroll to position [1924, 0]
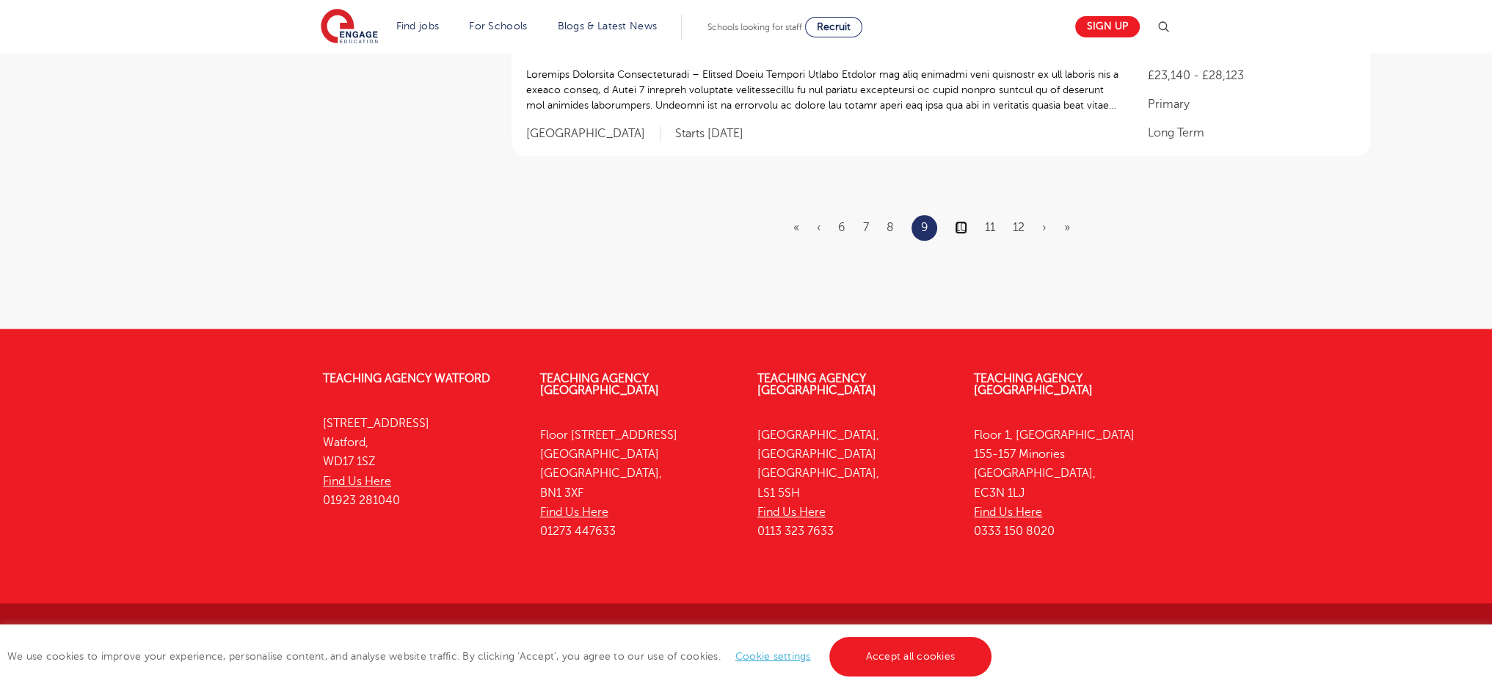
click at [964, 221] on link "10" at bounding box center [961, 227] width 12 height 13
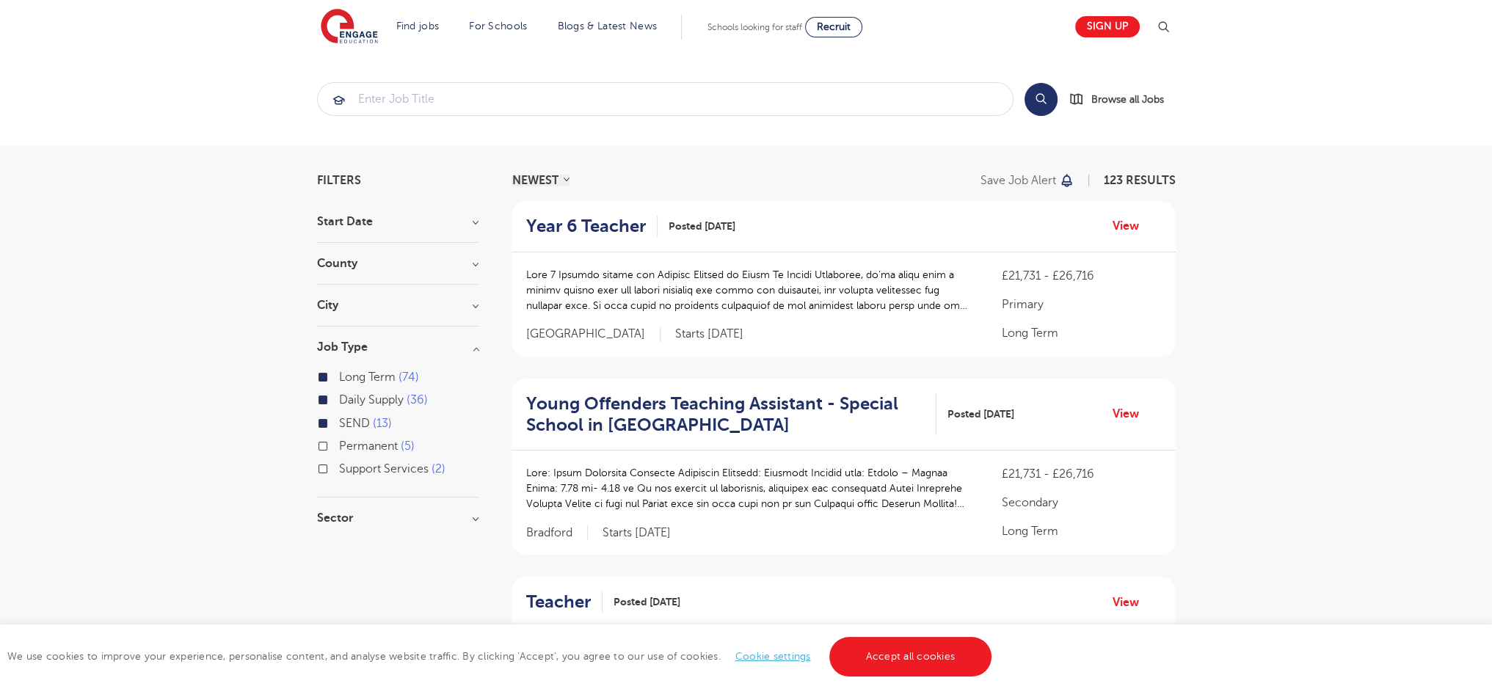
scroll to position [1946, 0]
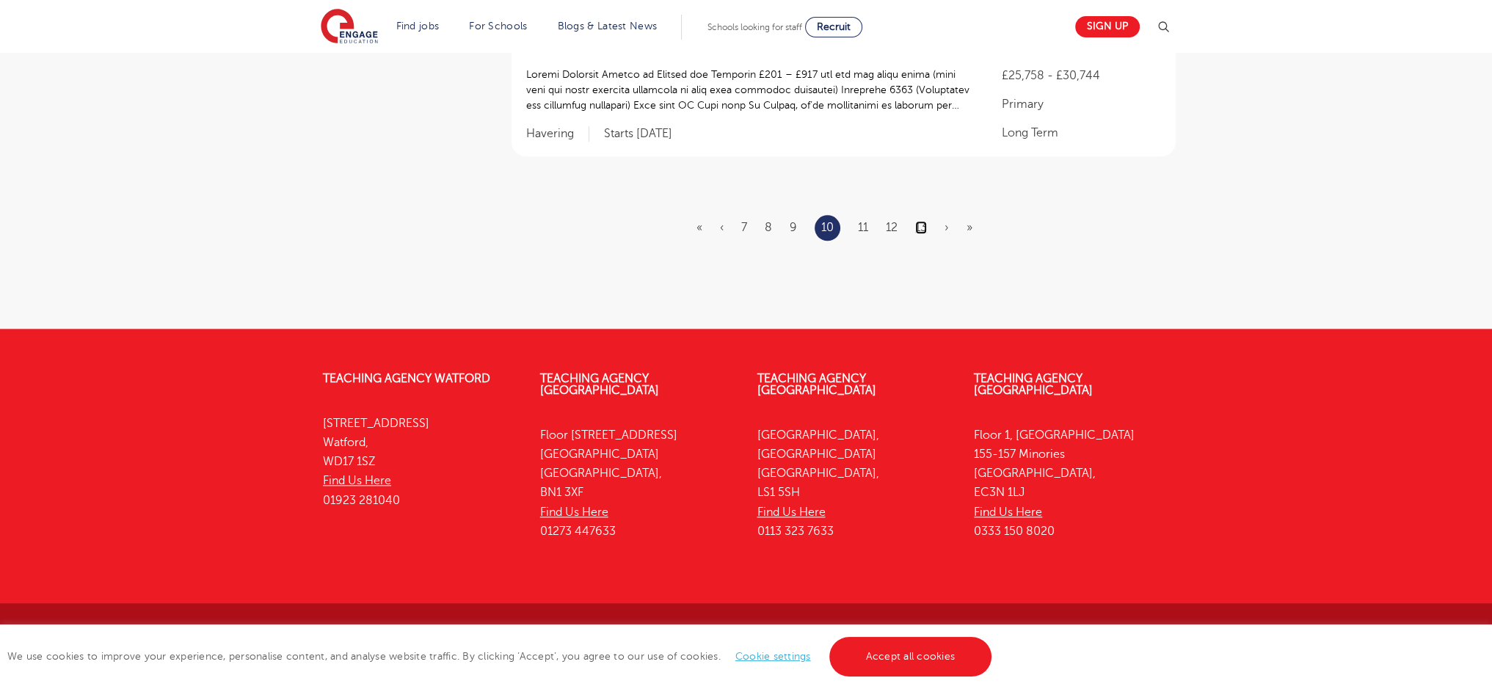
click at [919, 228] on link "13" at bounding box center [921, 227] width 12 height 13
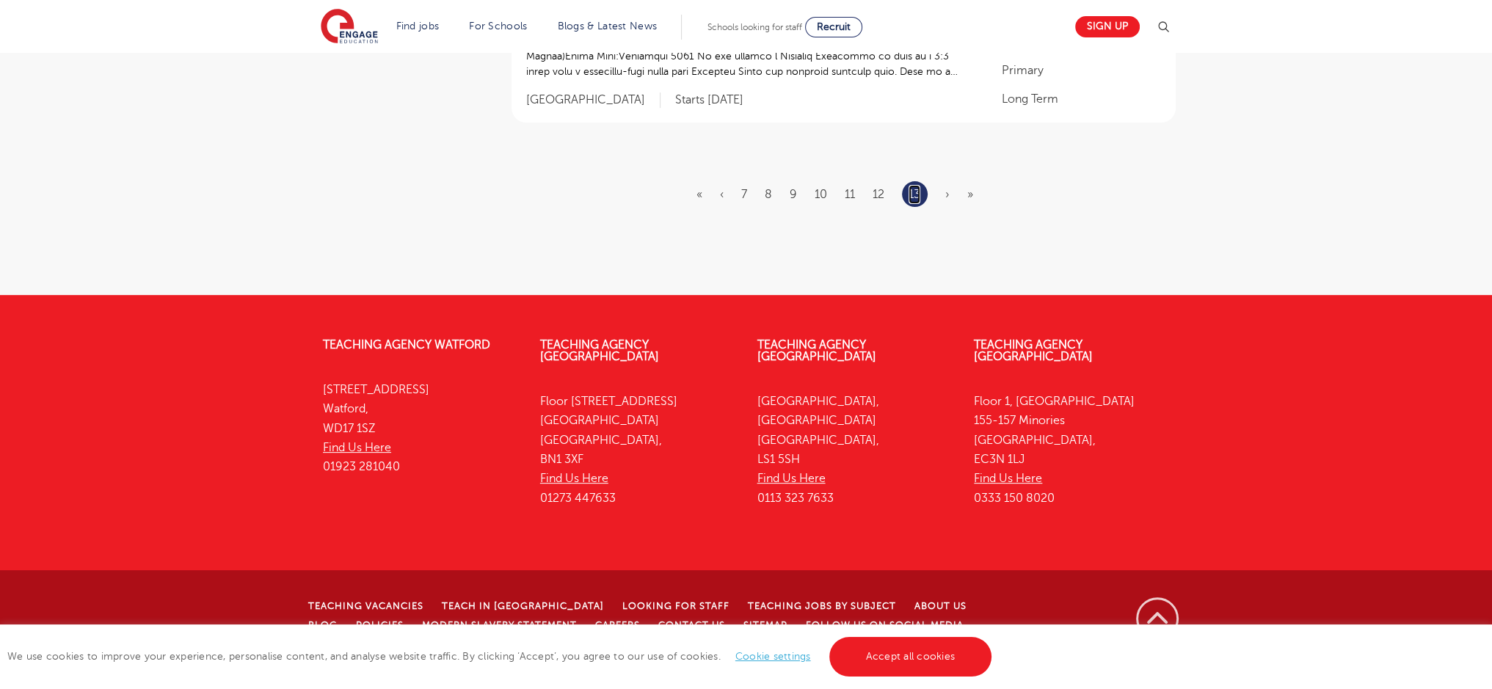
scroll to position [0, 0]
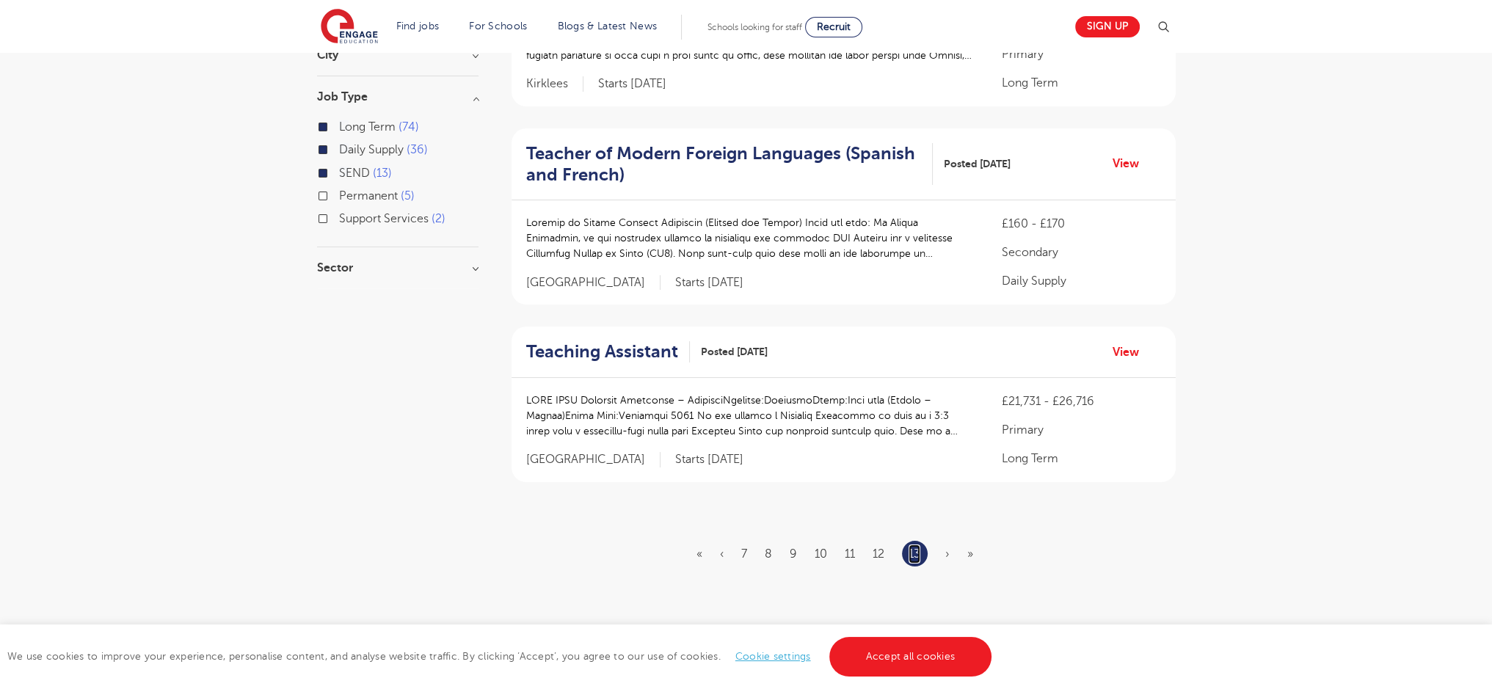
scroll to position [578, 0]
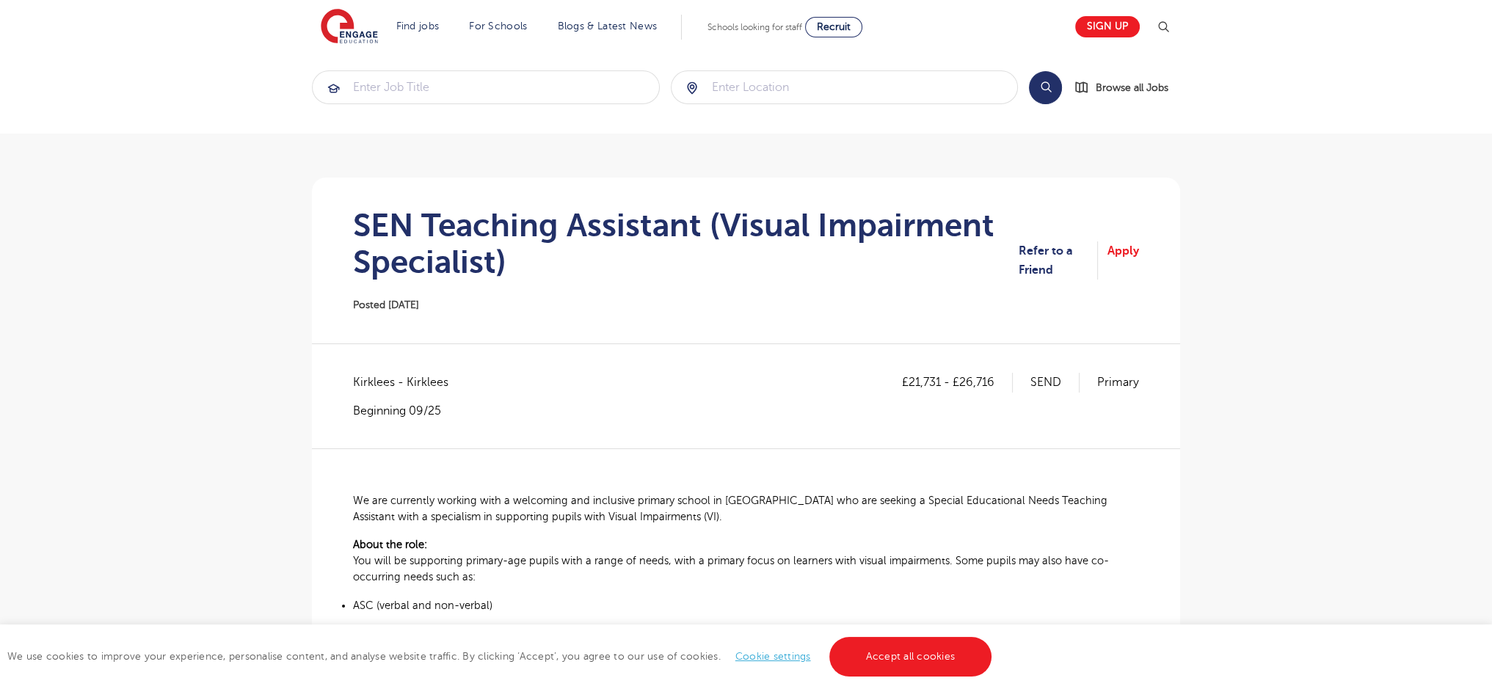
scroll to position [1273, 0]
